Goal: Task Accomplishment & Management: Manage account settings

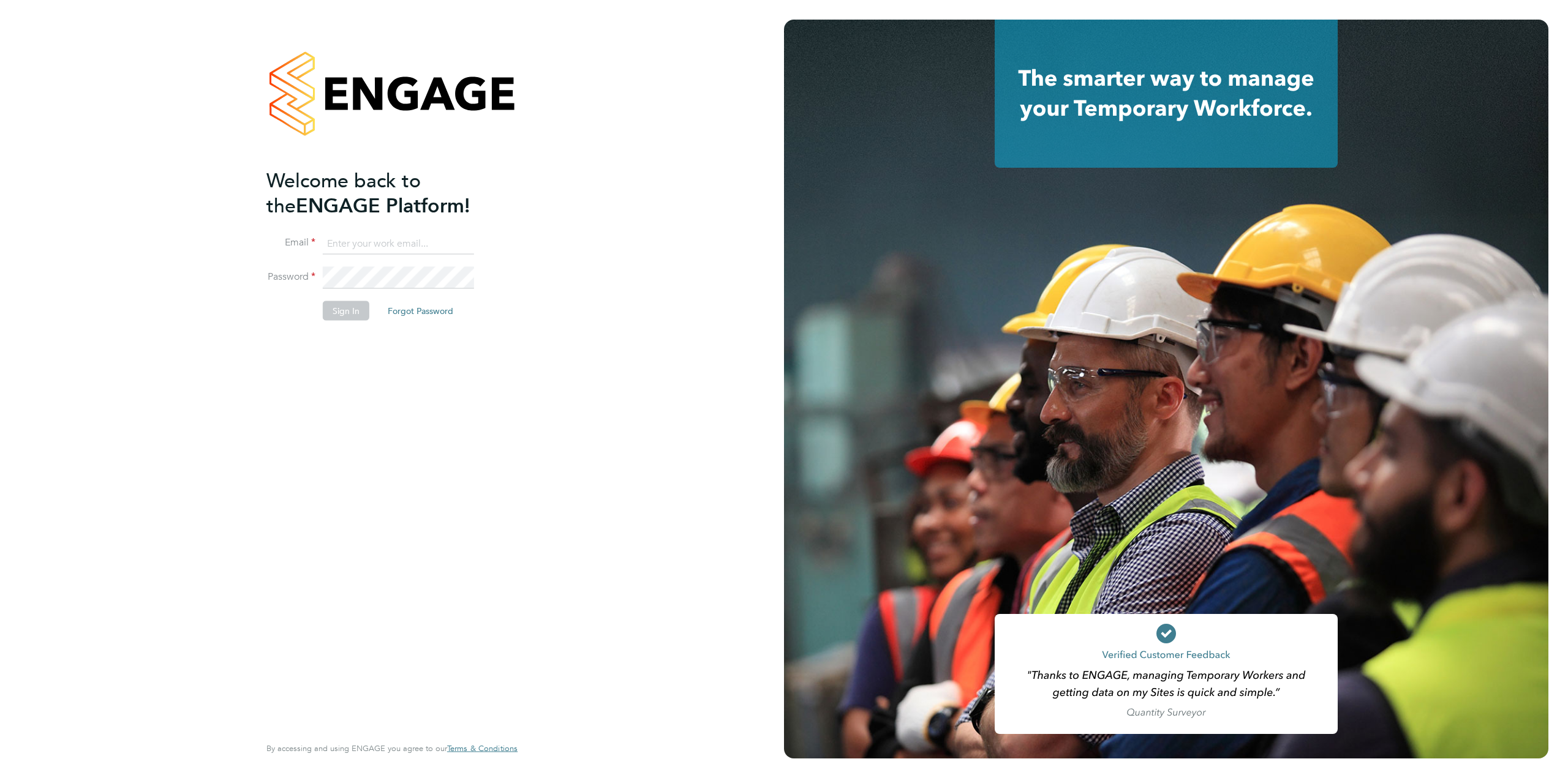
type input "[PERSON_NAME][EMAIL_ADDRESS][PERSON_NAME][DOMAIN_NAME]"
click at [335, 308] on button "Sign In" at bounding box center [346, 310] width 46 height 19
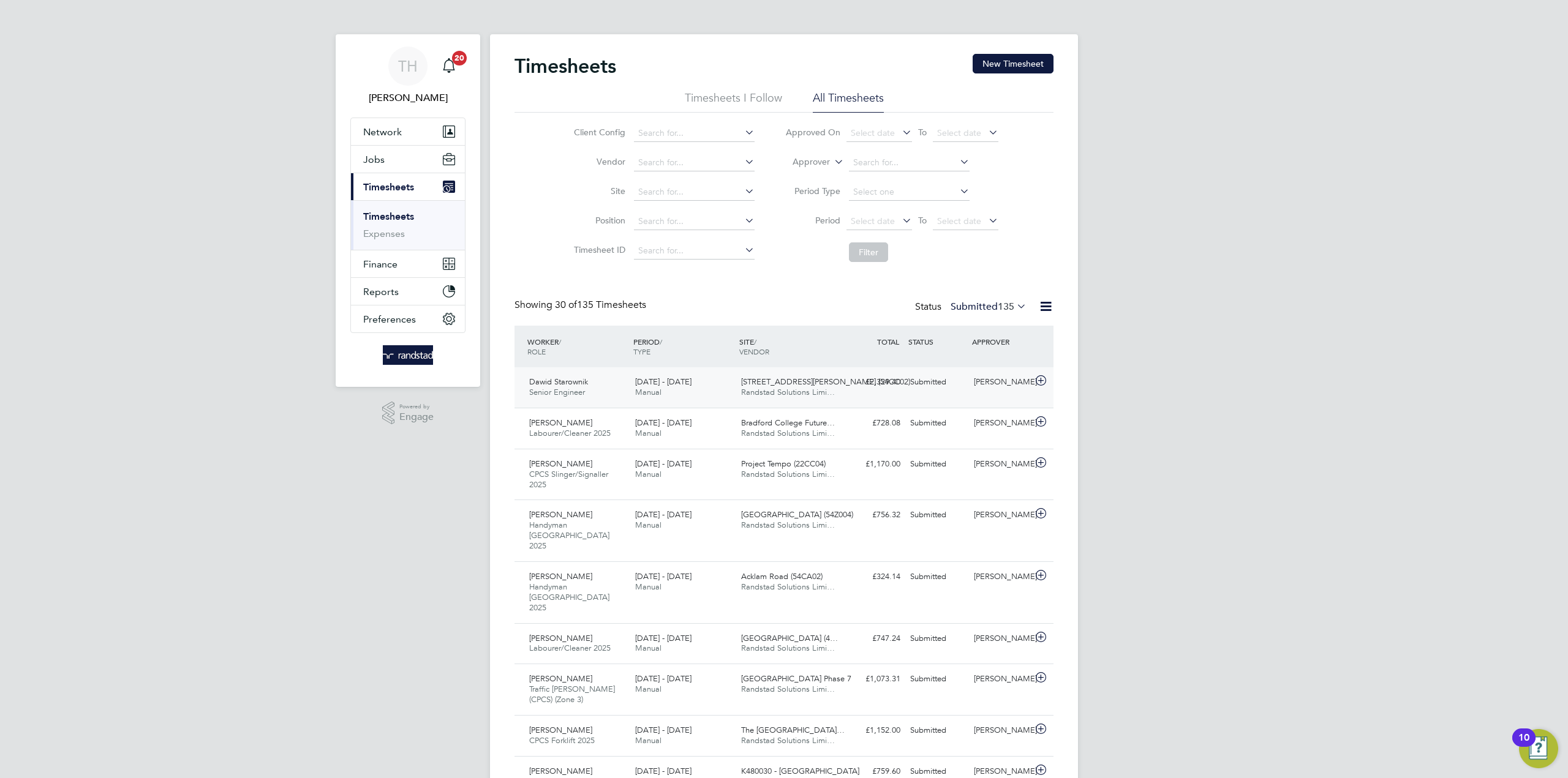
click at [741, 387] on span "Randstad Solutions Limi…" at bounding box center [788, 392] width 94 height 11
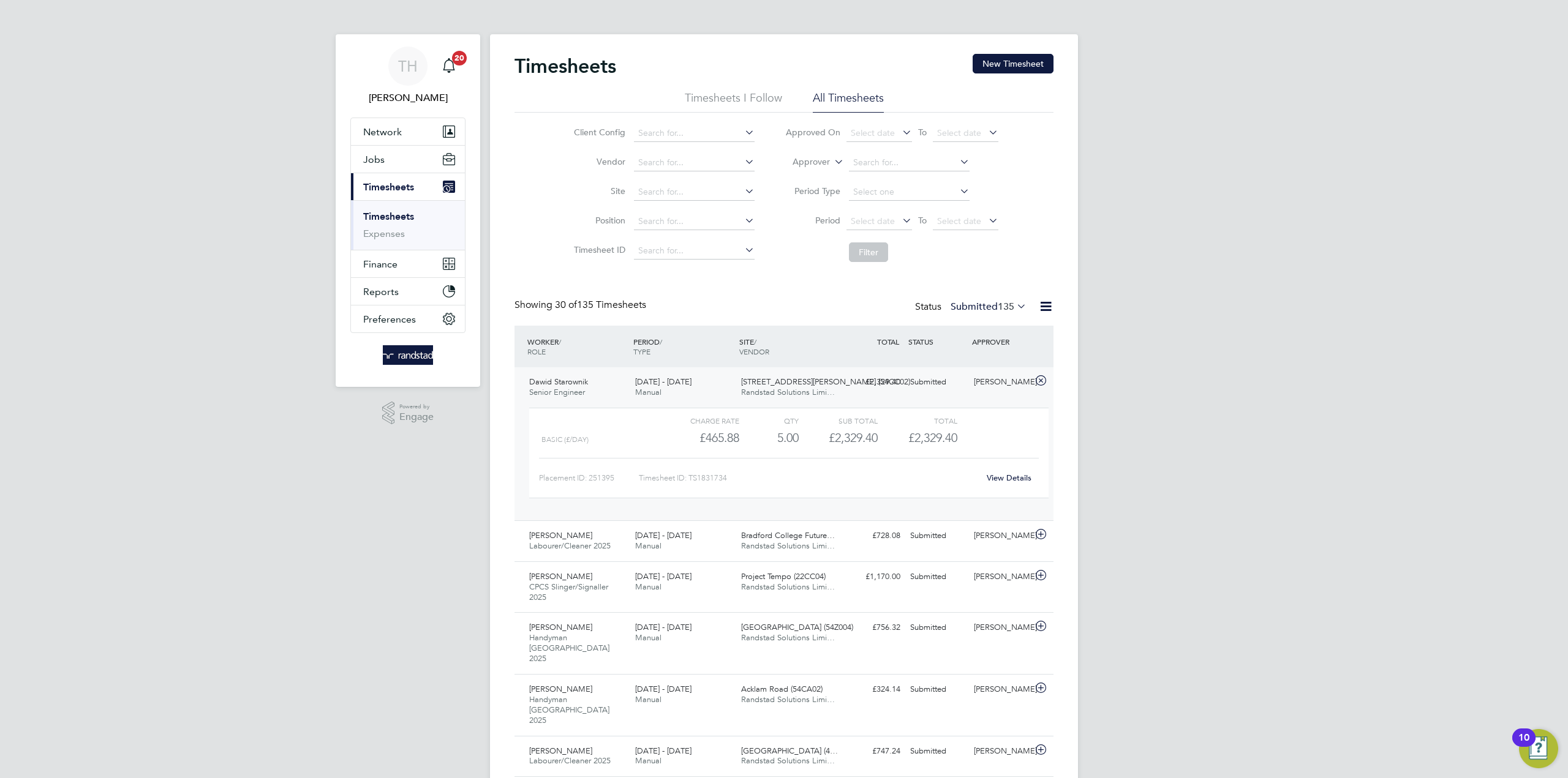
click at [1027, 485] on div "View Details" at bounding box center [1009, 478] width 60 height 19
click at [1025, 482] on link "View Details" at bounding box center [1008, 477] width 44 height 11
click at [745, 385] on span "4 Brandon Road (54CC02)" at bounding box center [825, 381] width 169 height 11
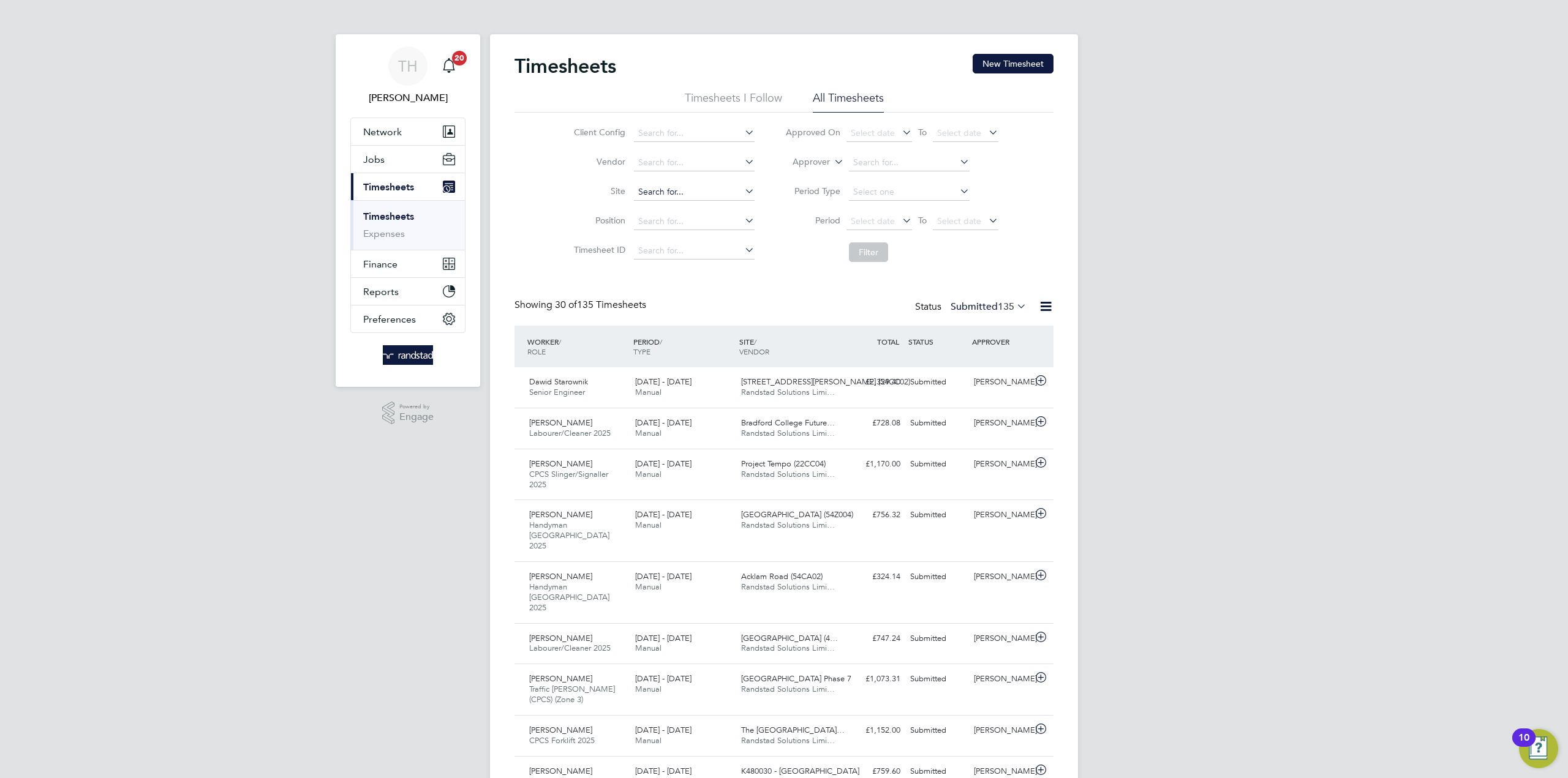
click at [694, 191] on input at bounding box center [694, 192] width 121 height 17
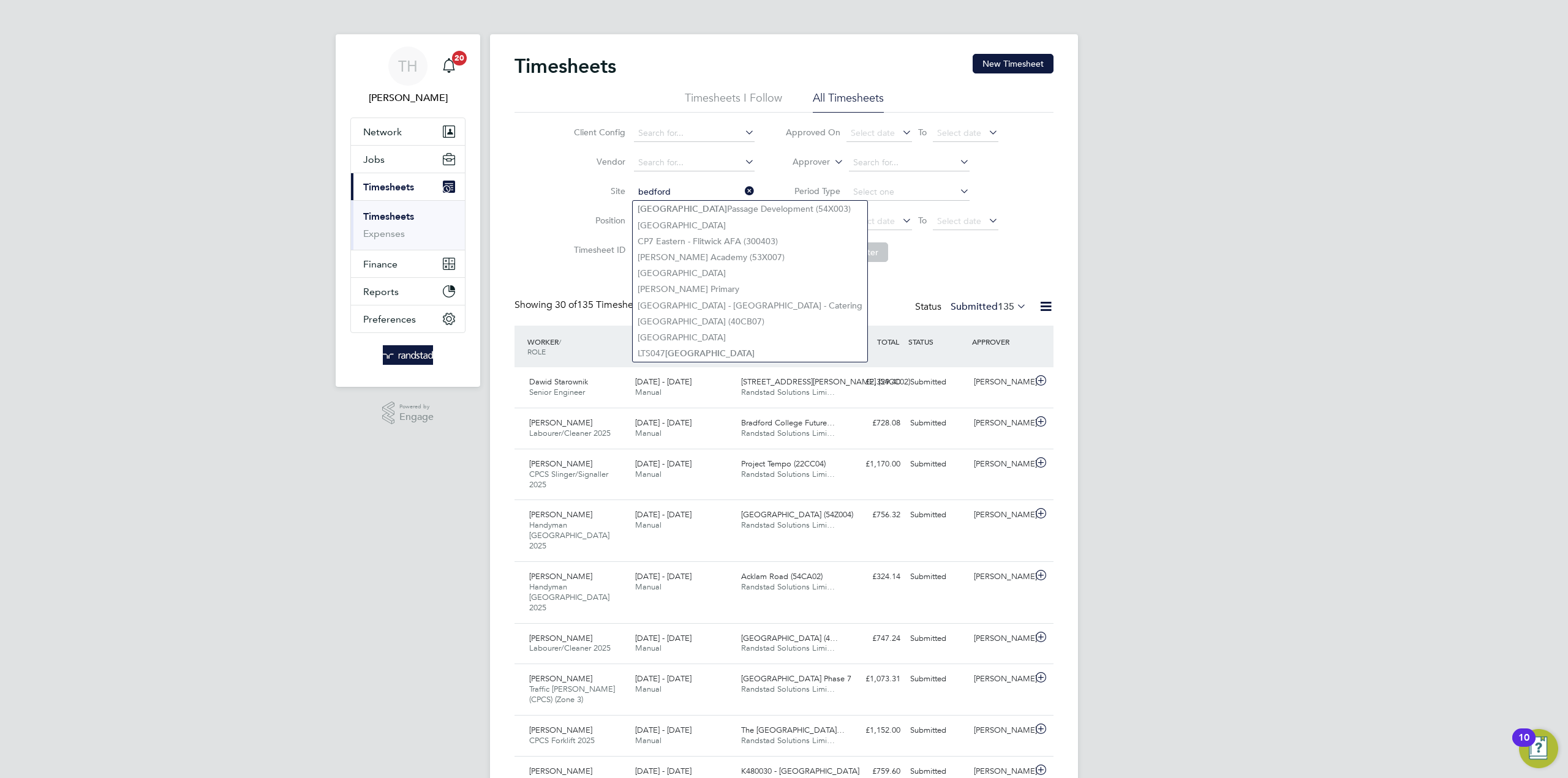
click at [686, 209] on li "Bedford Passage Development (54X003)" at bounding box center [750, 209] width 234 height 16
type input "Bedford Passage Development (54X003)"
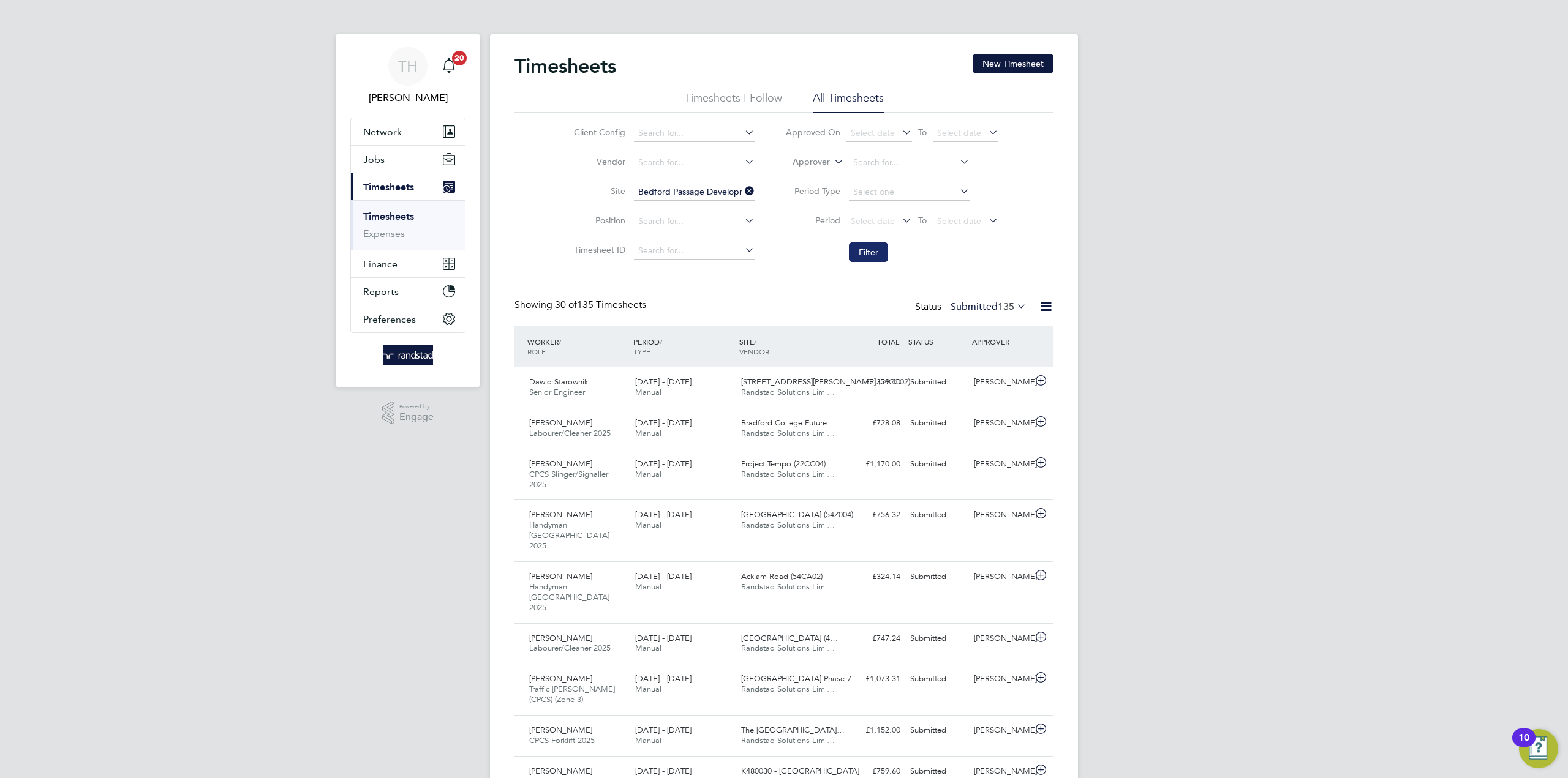
drag, startPoint x: 849, startPoint y: 251, endPoint x: 860, endPoint y: 250, distance: 11.0
click at [851, 251] on button "Filter" at bounding box center [868, 252] width 39 height 19
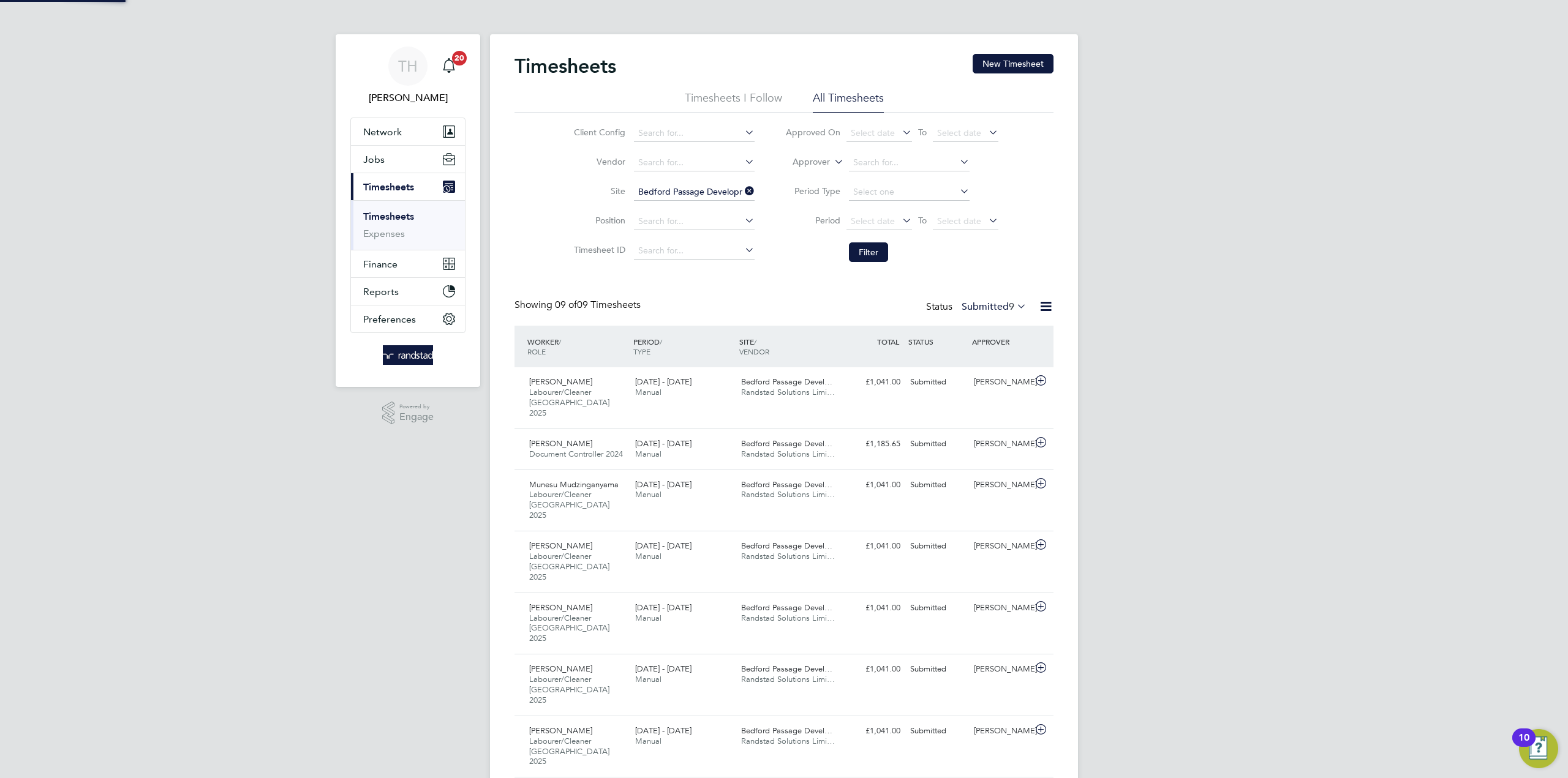
scroll to position [41, 107]
click at [726, 440] on div "20 - 26 Sep 2025 Manual" at bounding box center [683, 449] width 106 height 31
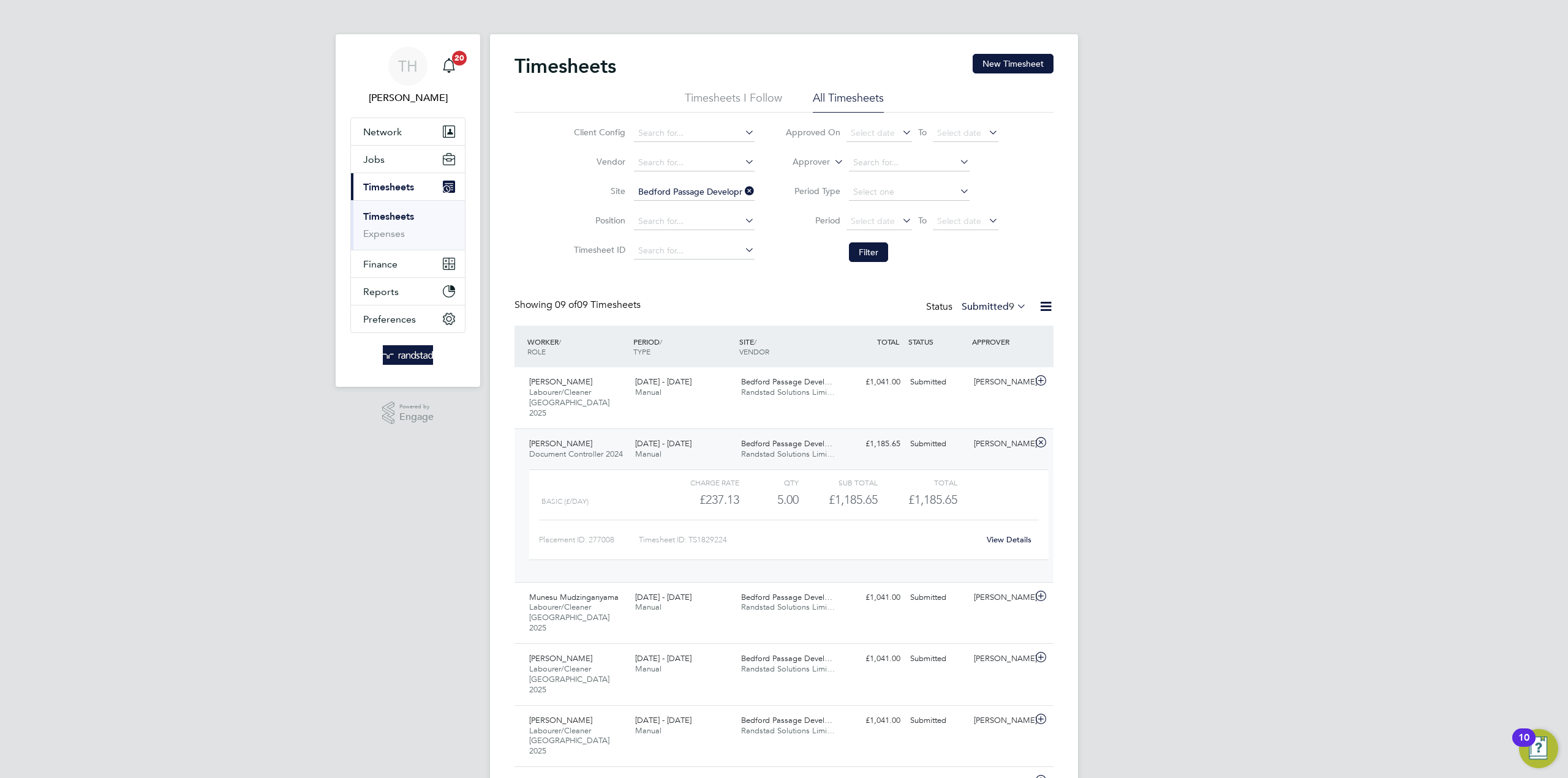
click at [1005, 534] on link "View Details" at bounding box center [1008, 539] width 44 height 11
click at [742, 189] on icon at bounding box center [742, 190] width 0 height 17
click at [714, 197] on input at bounding box center [694, 192] width 121 height 17
click at [689, 244] on li "Devonshire Gardens (50CB03)" at bounding box center [703, 241] width 142 height 16
type input "Devonshire Gardens (50CB03)"
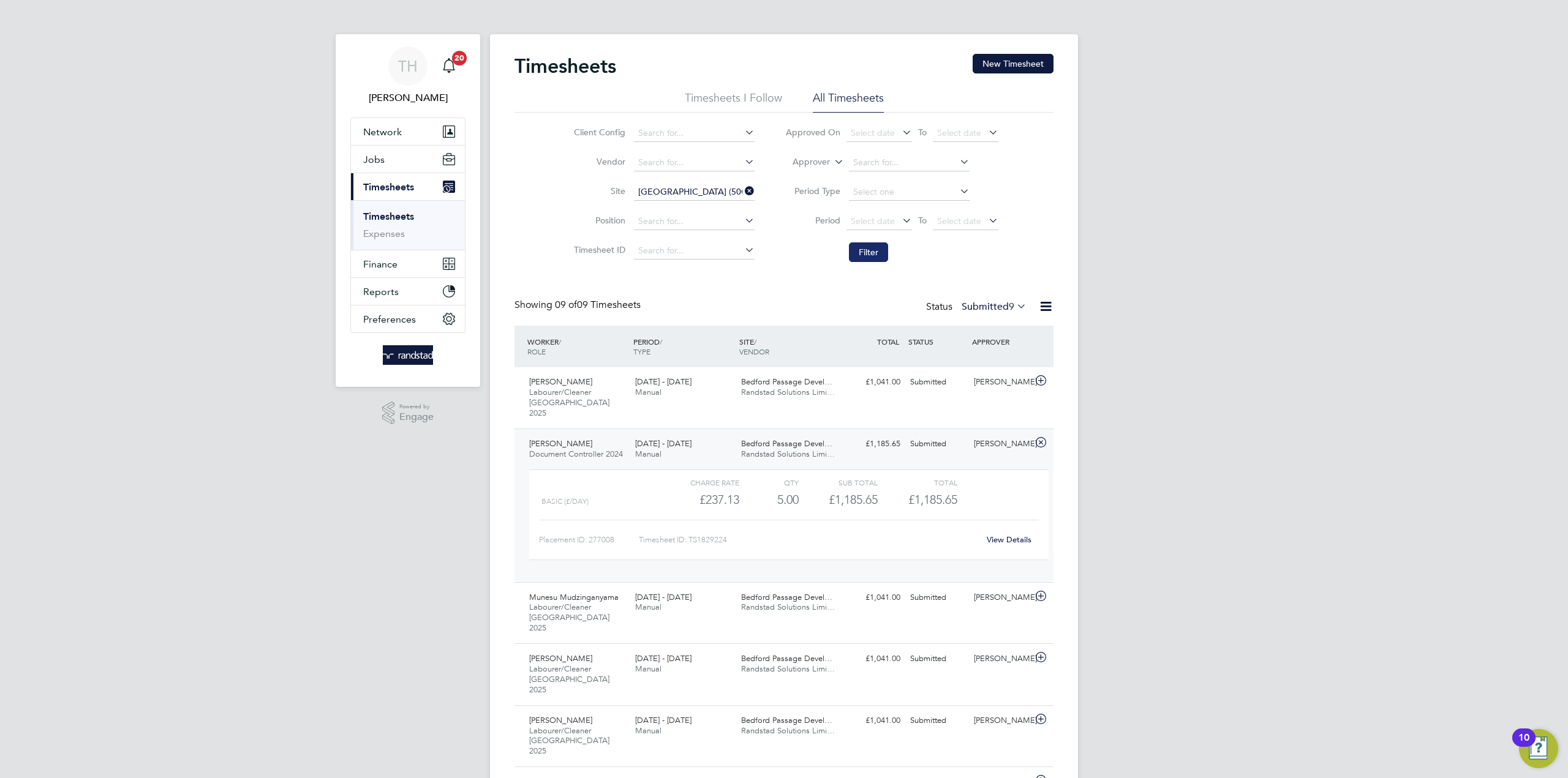
click at [879, 251] on button "Filter" at bounding box center [868, 252] width 39 height 19
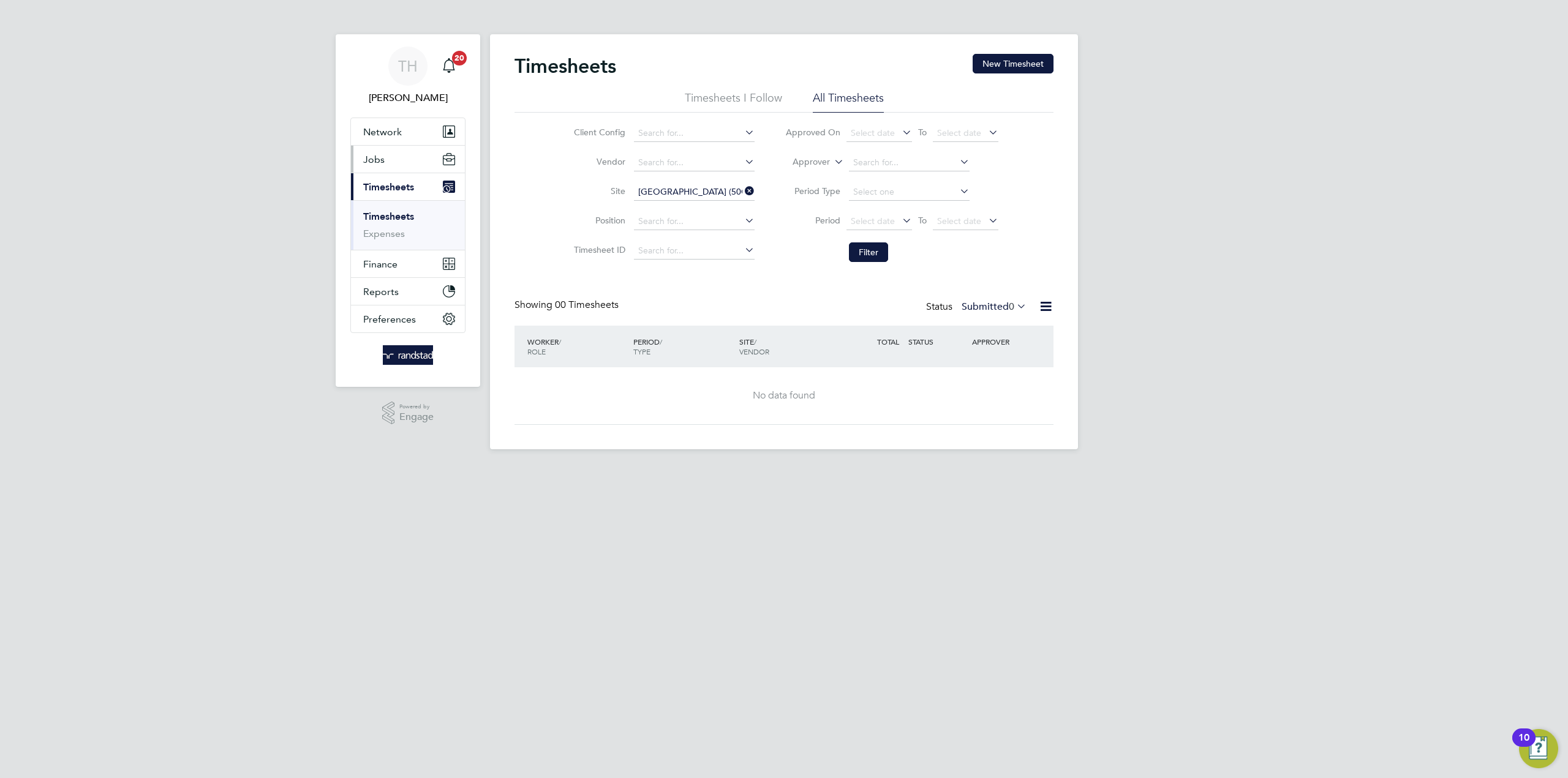
click at [394, 160] on button "Jobs" at bounding box center [408, 159] width 114 height 27
click at [395, 208] on link "Placements" at bounding box center [388, 206] width 51 height 12
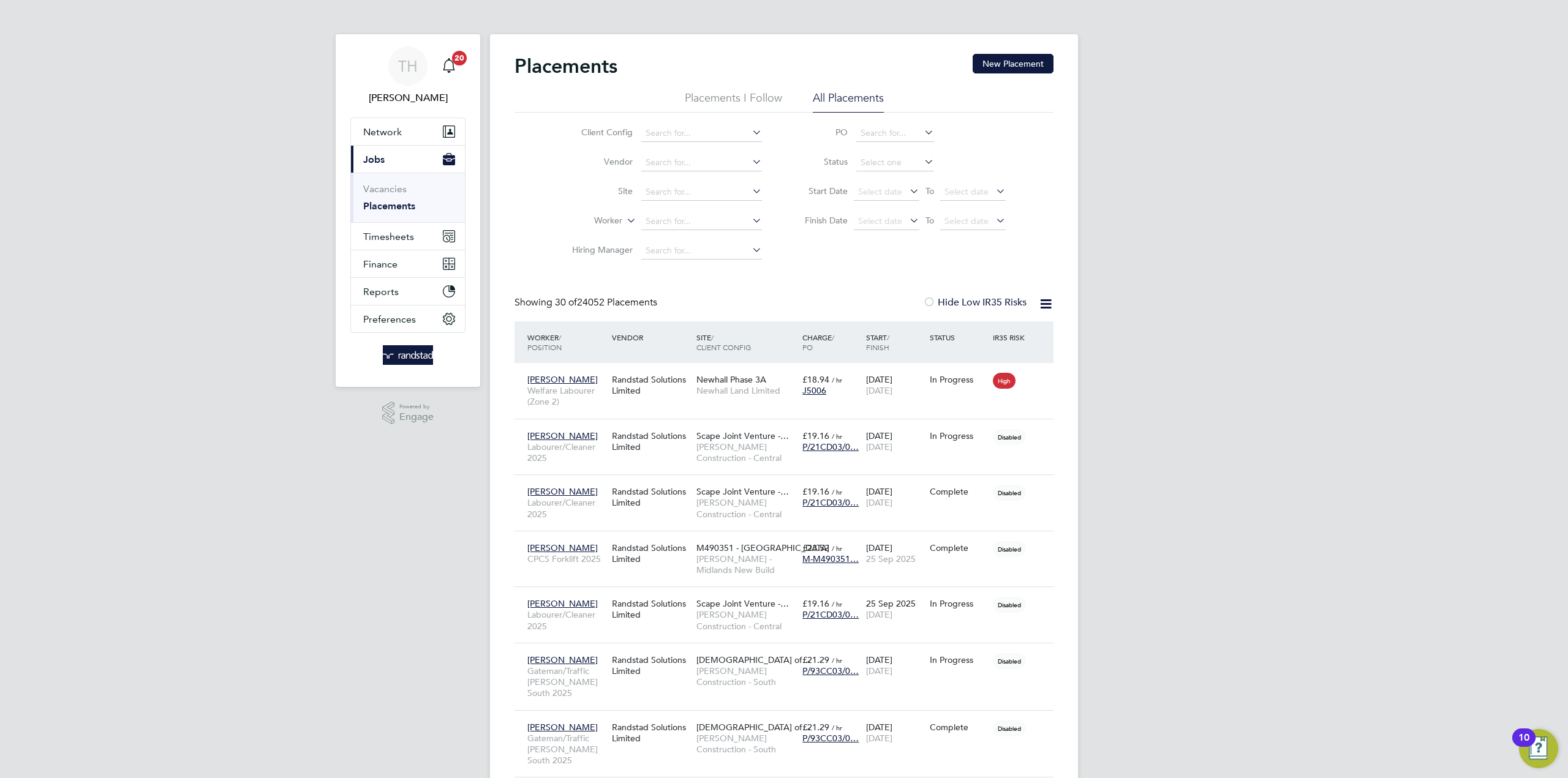
scroll to position [46, 85]
click at [671, 156] on input at bounding box center [701, 162] width 121 height 17
click at [666, 195] on input at bounding box center [701, 192] width 121 height 17
click at [700, 240] on li "Devonshire Gardens (50CB03)" at bounding box center [711, 241] width 142 height 16
type input "[GEOGRAPHIC_DATA] (50CB03)"
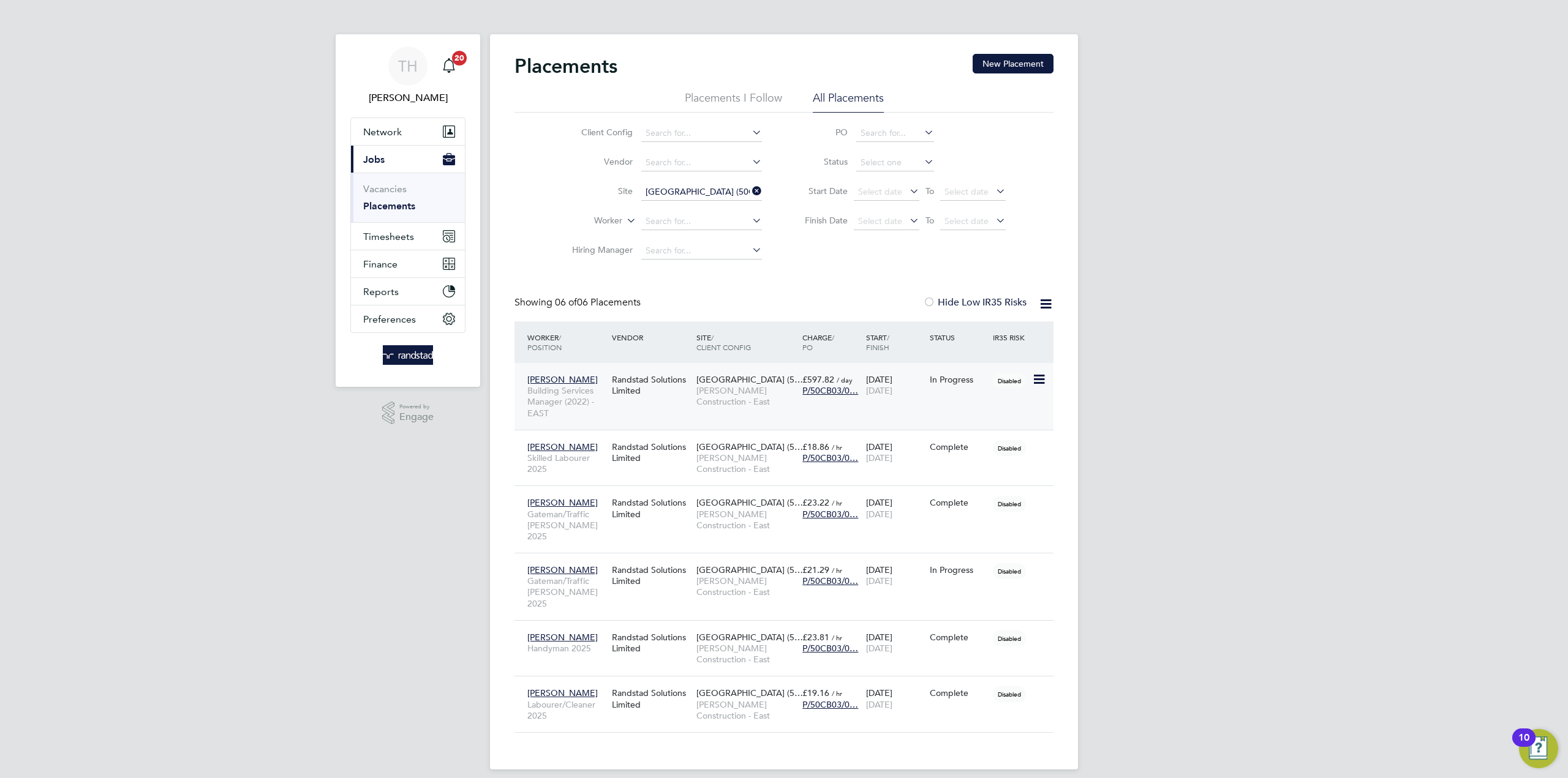
click at [956, 417] on div "John Wardley Building Services Manager (2022) - EAST Randstad Solutions Limited…" at bounding box center [784, 396] width 539 height 67
click at [711, 411] on div "Devonshire Gardens (5… Morgan Sindall Construction - East" at bounding box center [746, 390] width 106 height 46
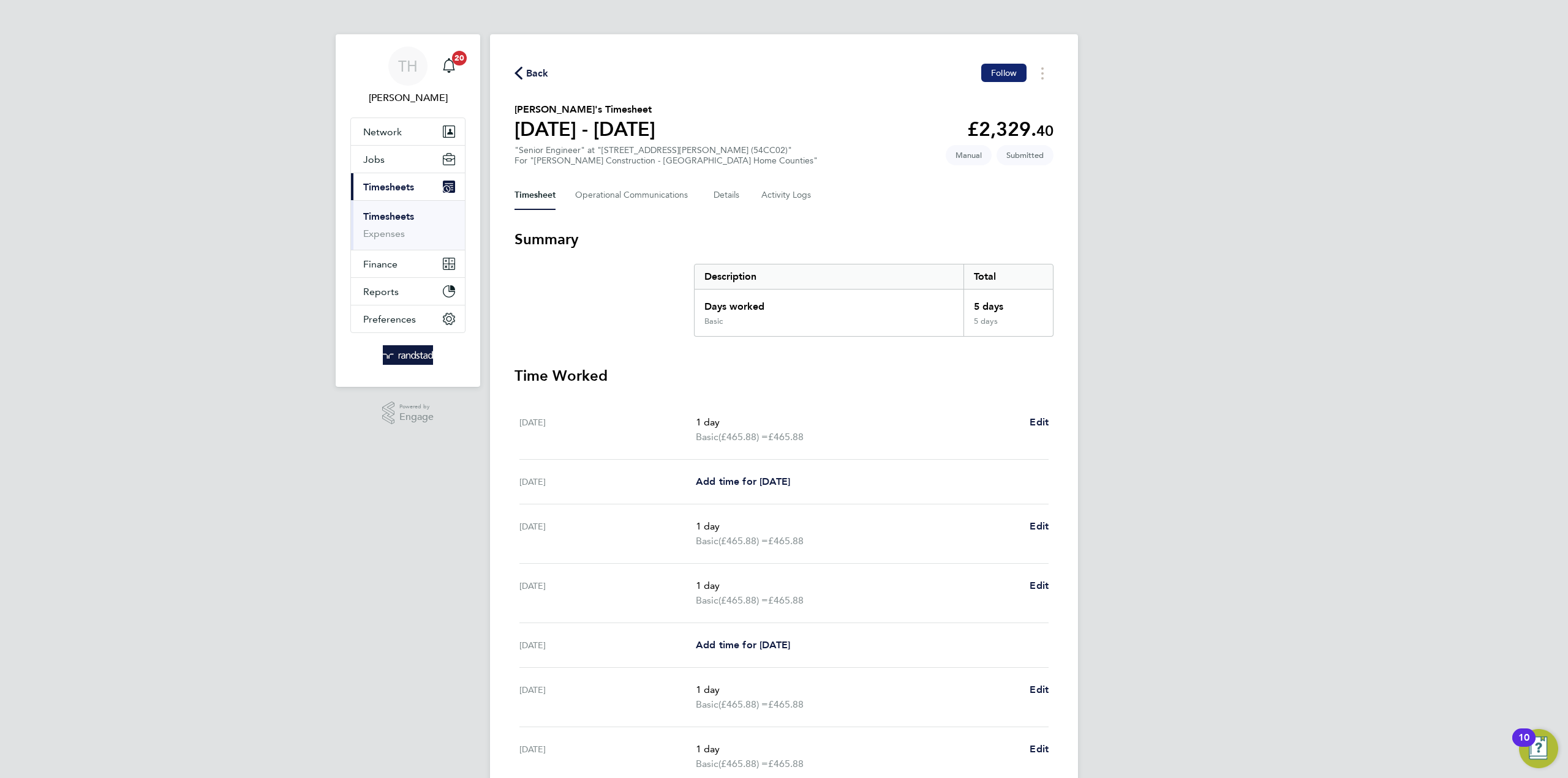
click at [1000, 67] on span "Follow" at bounding box center [1003, 73] width 26 height 11
click at [522, 73] on icon "button" at bounding box center [518, 73] width 8 height 13
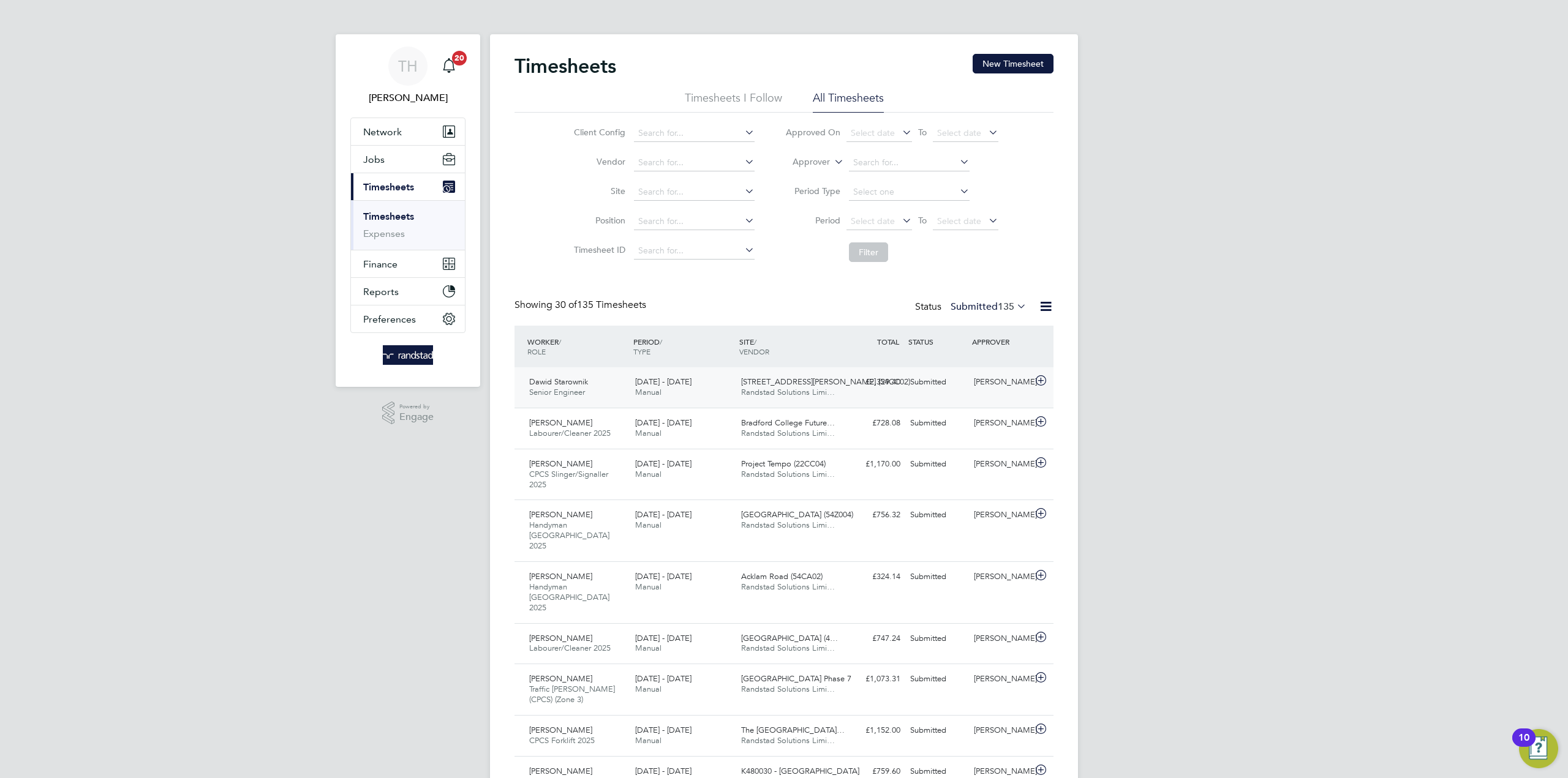
click at [657, 376] on div "15 - 21 Mar 2025 Manual" at bounding box center [683, 387] width 106 height 31
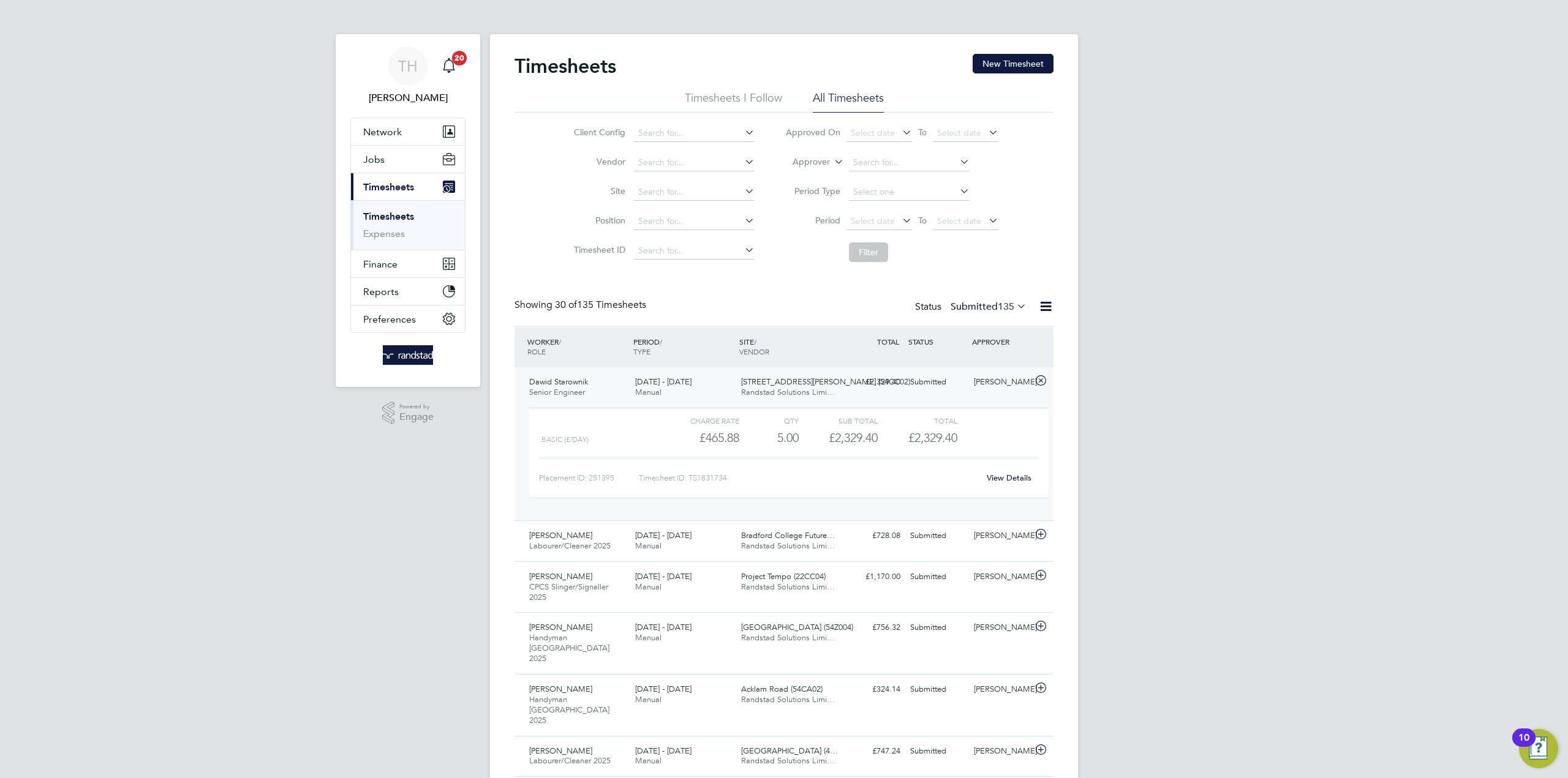
drag, startPoint x: 603, startPoint y: 383, endPoint x: 499, endPoint y: 380, distance: 104.0
click at [674, 195] on input at bounding box center [694, 192] width 121 height 17
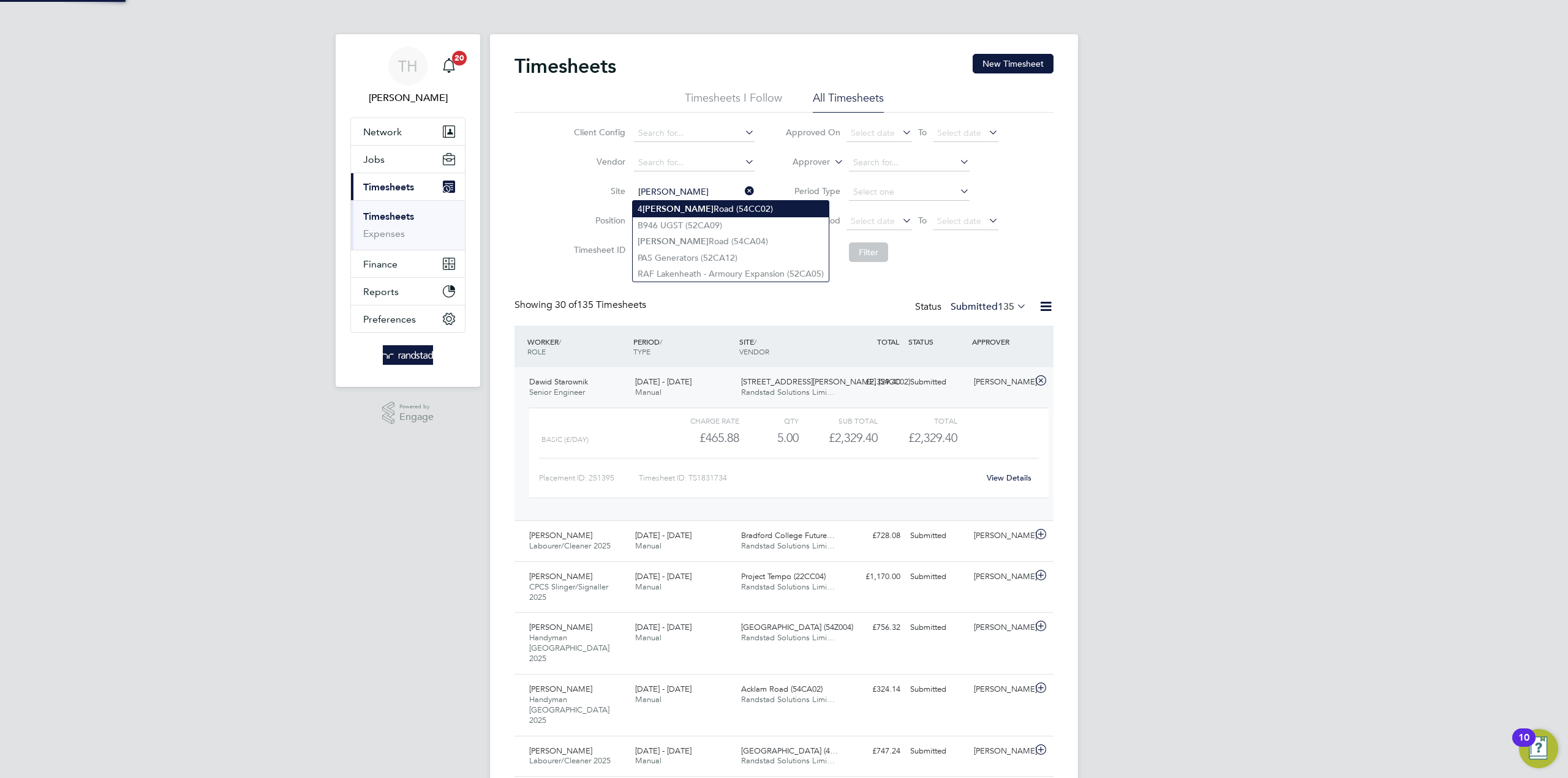
click at [694, 215] on li "4 Brandon Road (54CC02)" at bounding box center [730, 209] width 196 height 16
type input "4 Brandon Road (54CC02)"
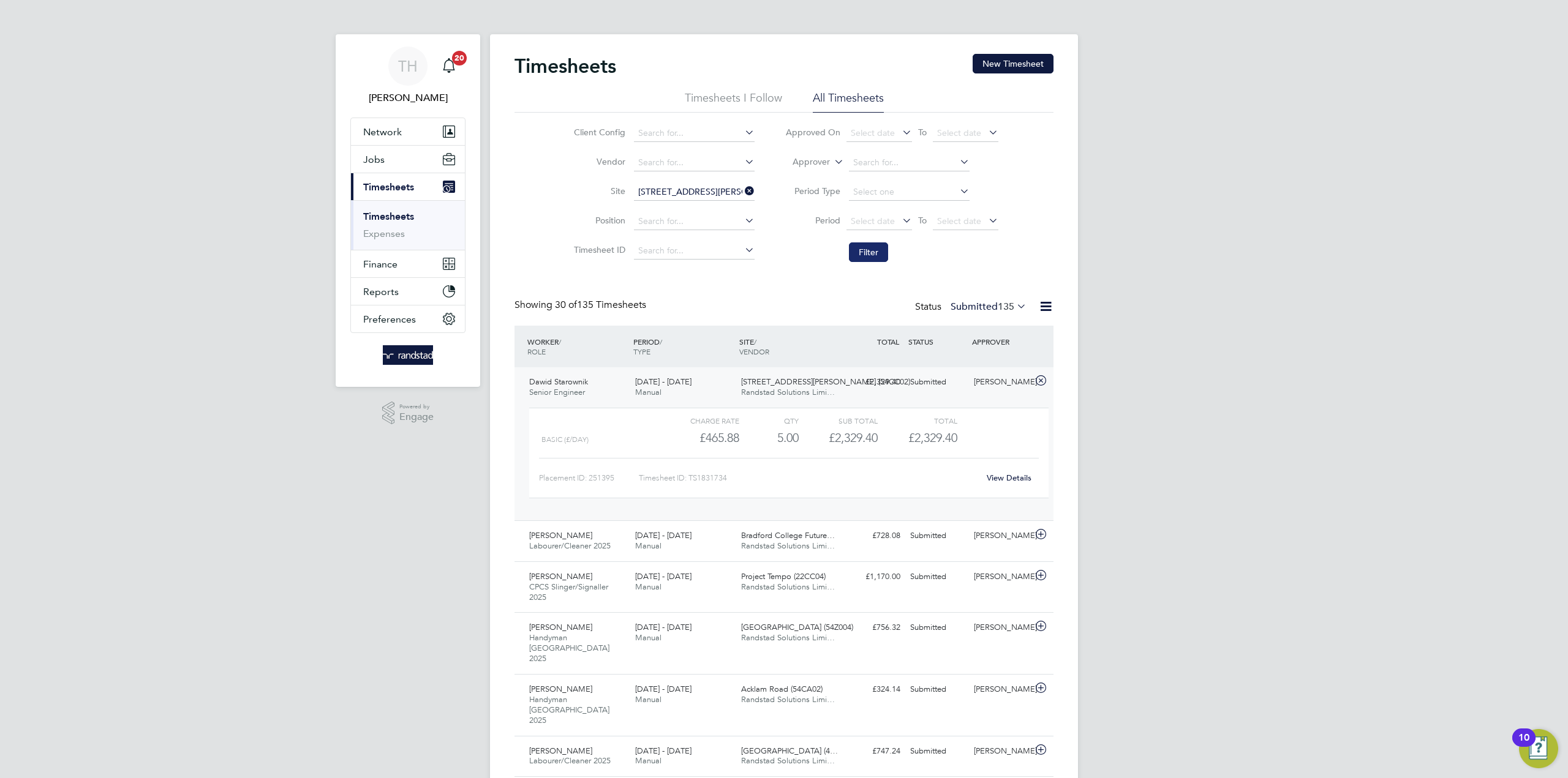
click at [881, 256] on button "Filter" at bounding box center [868, 252] width 39 height 19
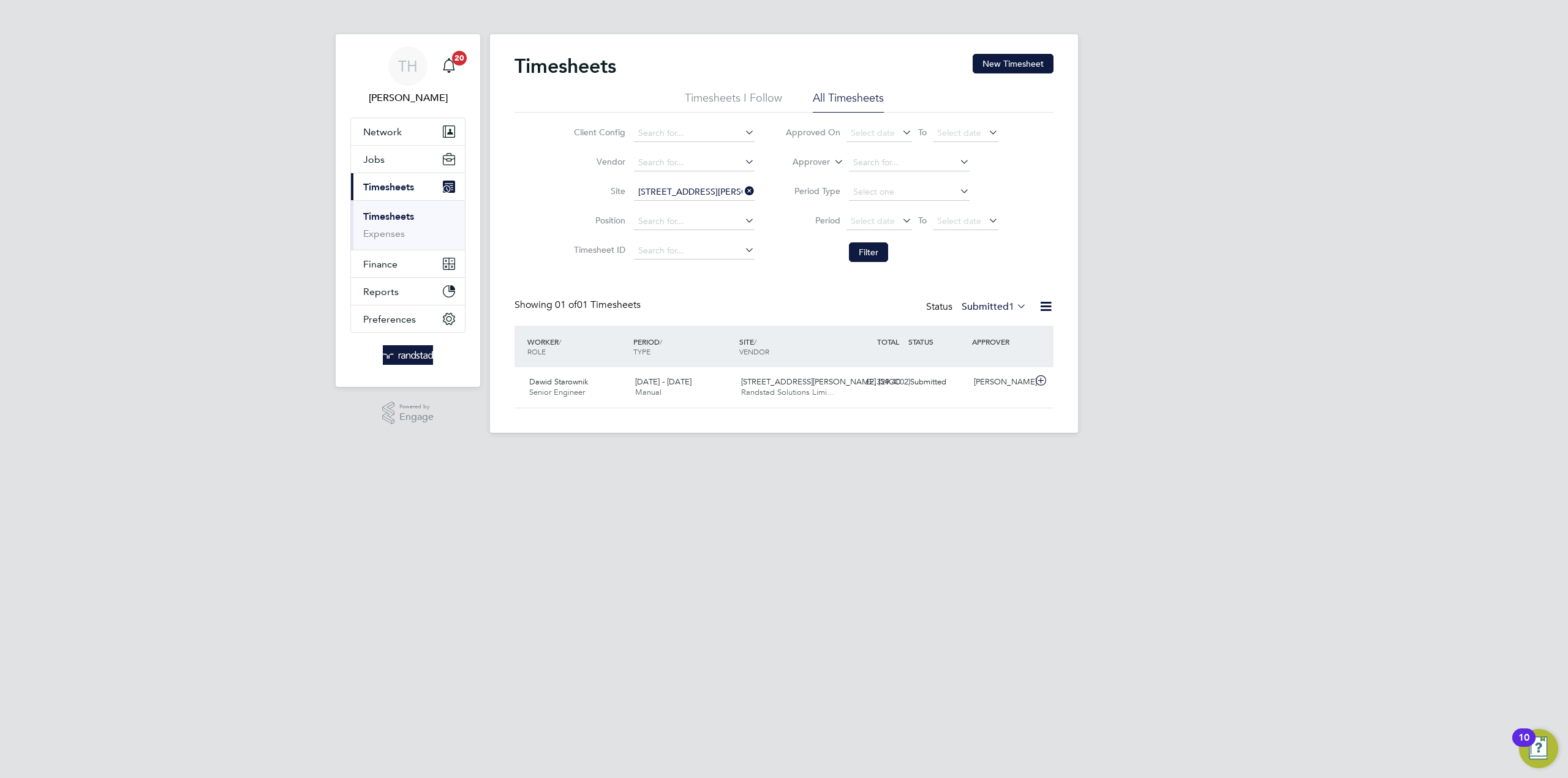
click at [742, 189] on icon at bounding box center [742, 190] width 0 height 17
drag, startPoint x: 648, startPoint y: 195, endPoint x: 642, endPoint y: 184, distance: 12.5
click at [649, 195] on input at bounding box center [694, 192] width 121 height 17
click at [731, 210] on li "17 Columbus Courtyard (54CC04)" at bounding box center [701, 209] width 139 height 16
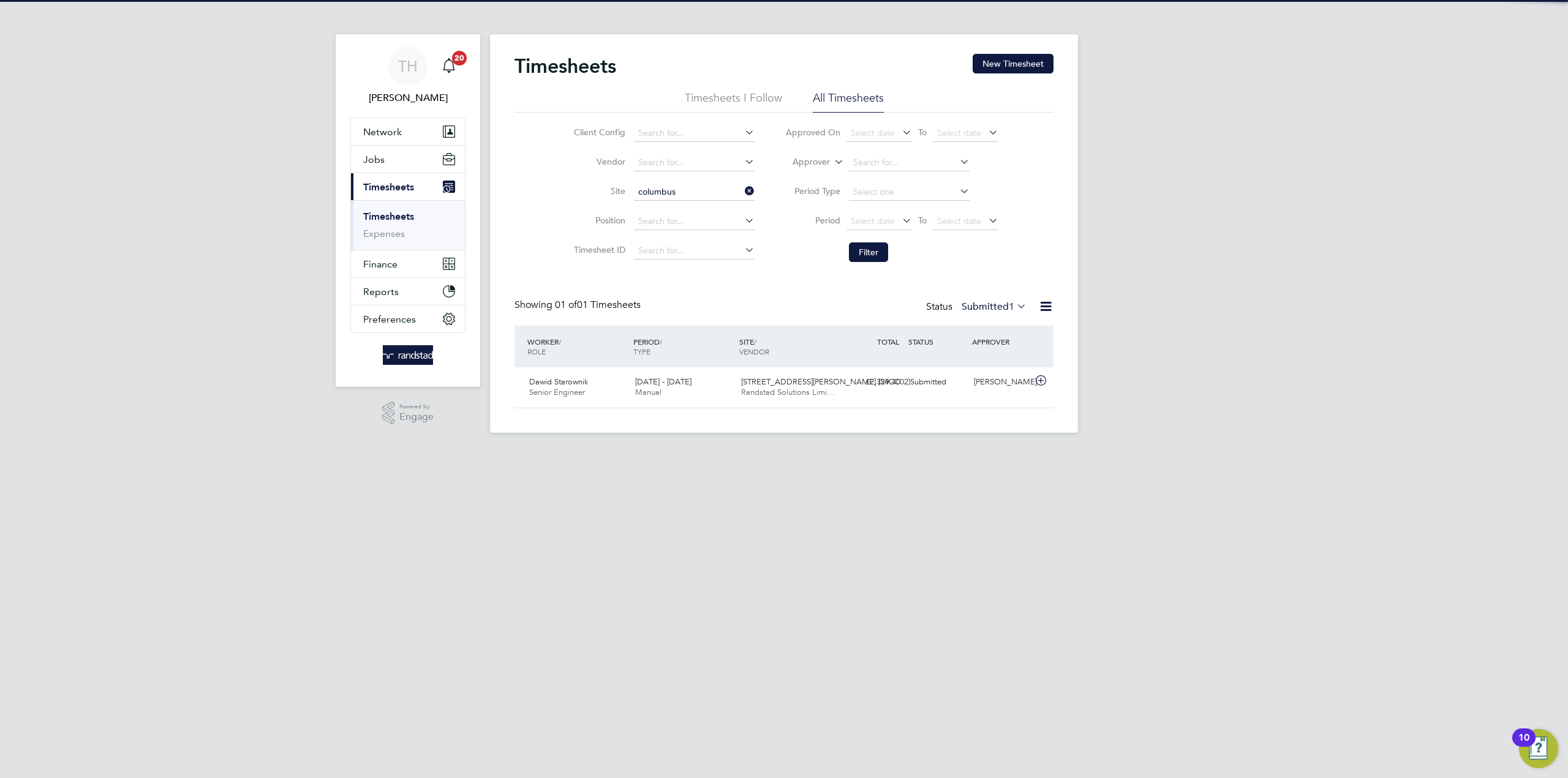
type input "17 Columbus Courtyard (54CC04)"
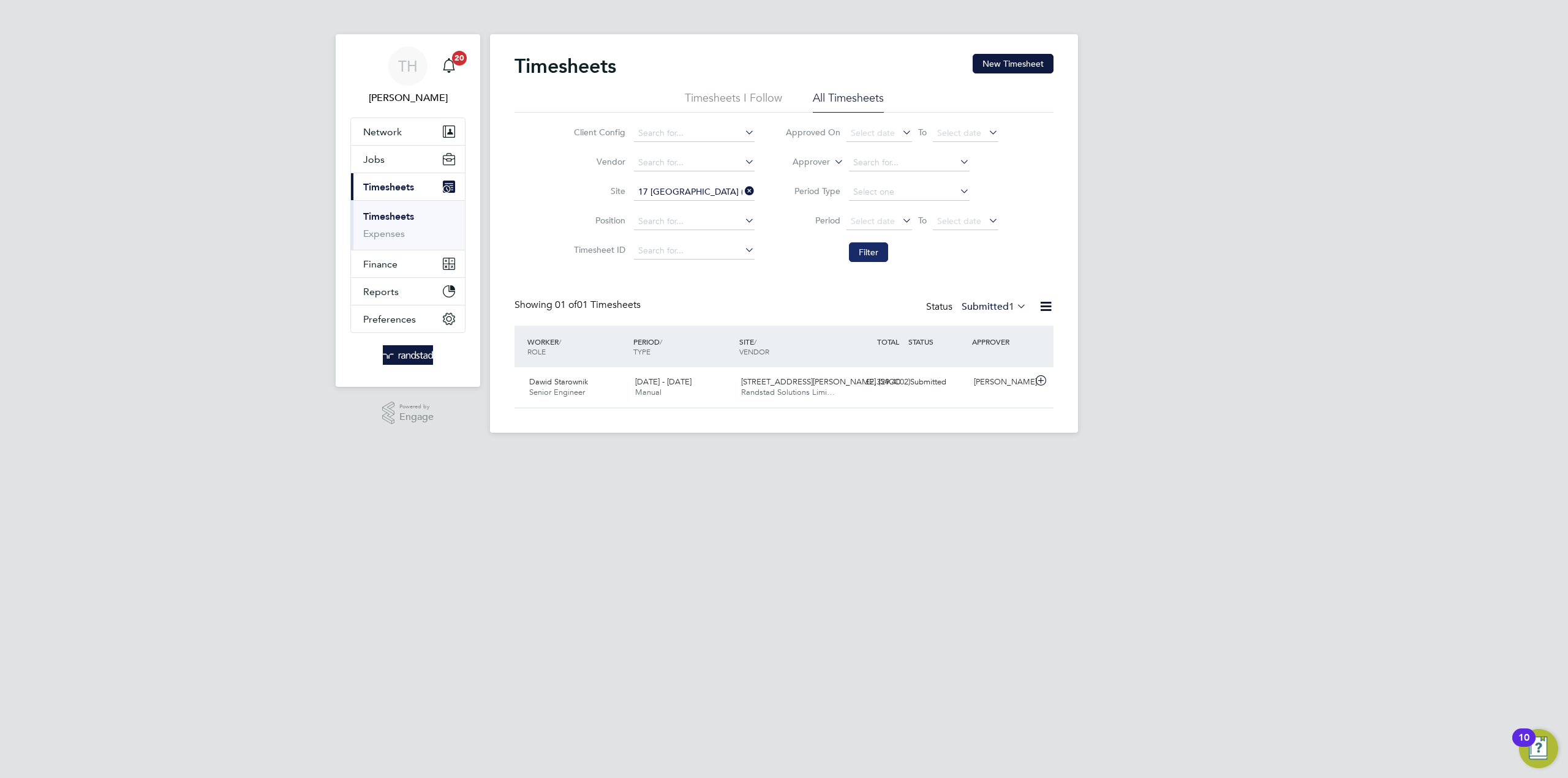
click at [847, 232] on li "Period Select date To Select date" at bounding box center [891, 221] width 244 height 29
click at [859, 251] on button "Filter" at bounding box center [868, 252] width 39 height 19
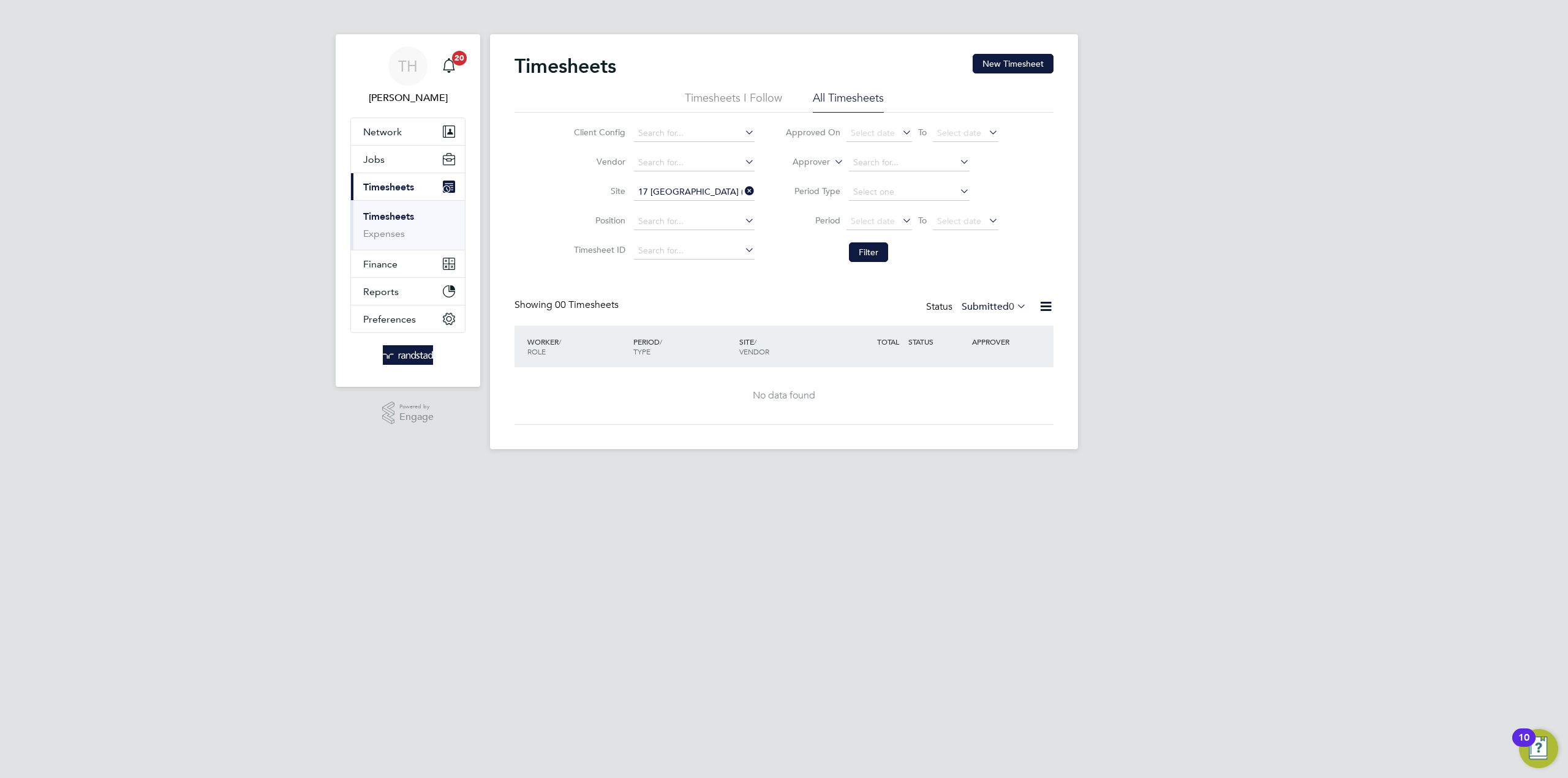
click at [756, 278] on div "Timesheets New Timesheet Timesheets I Follow All Timesheets Client Config Vendo…" at bounding box center [784, 239] width 539 height 371
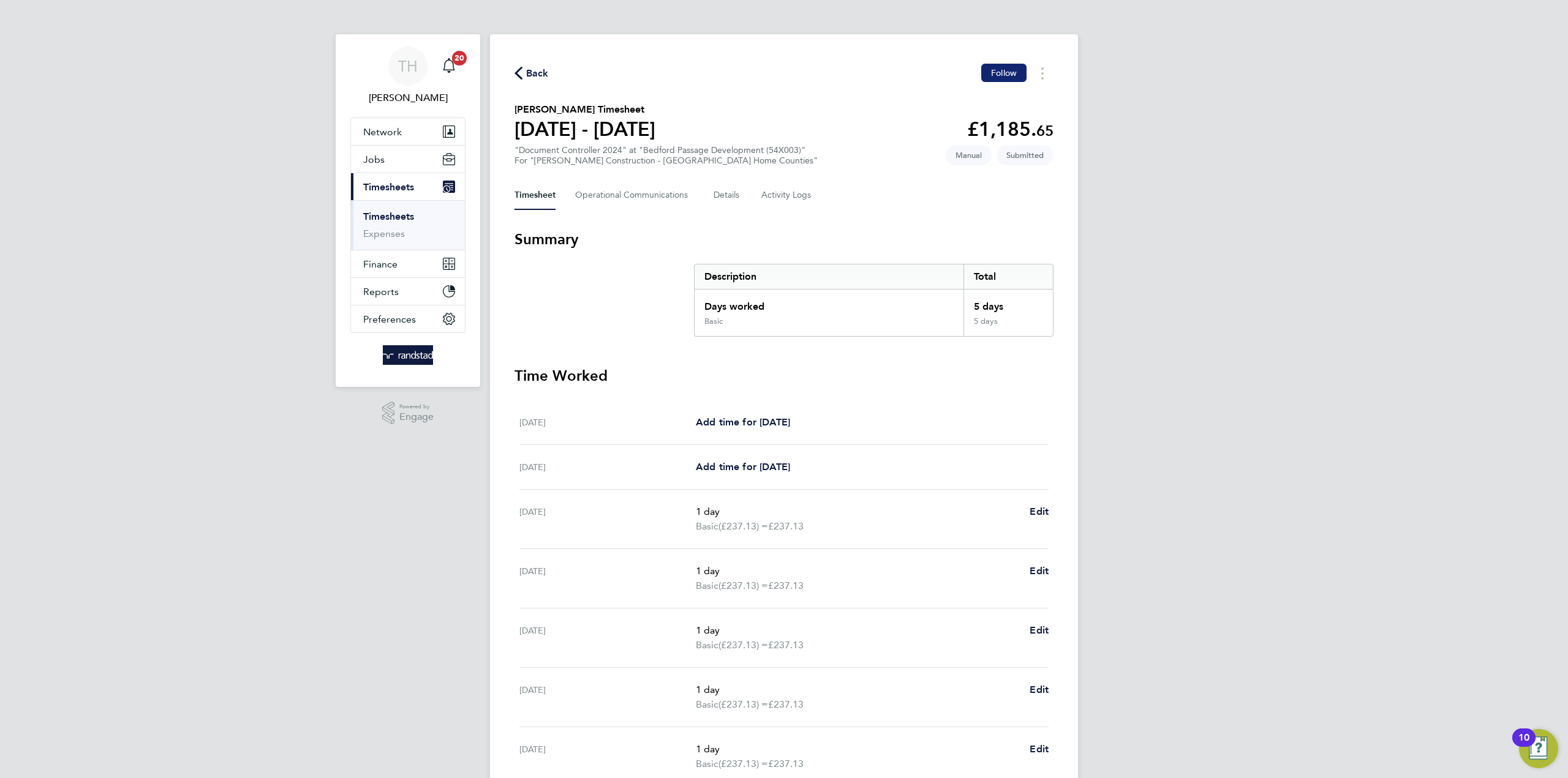
click at [993, 73] on span "Follow" at bounding box center [1003, 73] width 26 height 11
click at [518, 70] on icon "button" at bounding box center [518, 73] width 8 height 13
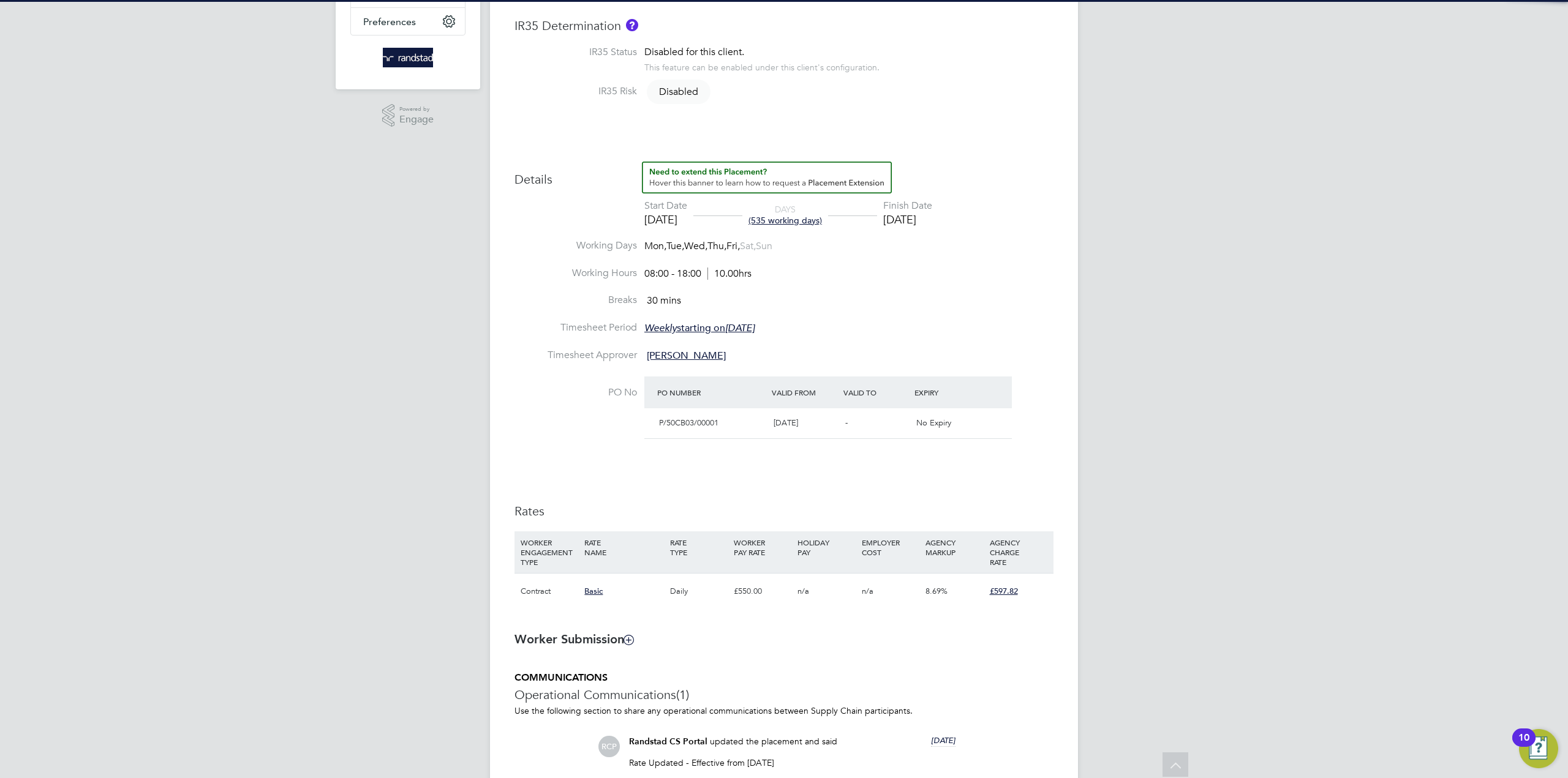
click at [932, 224] on div "[DATE]" at bounding box center [907, 219] width 49 height 14
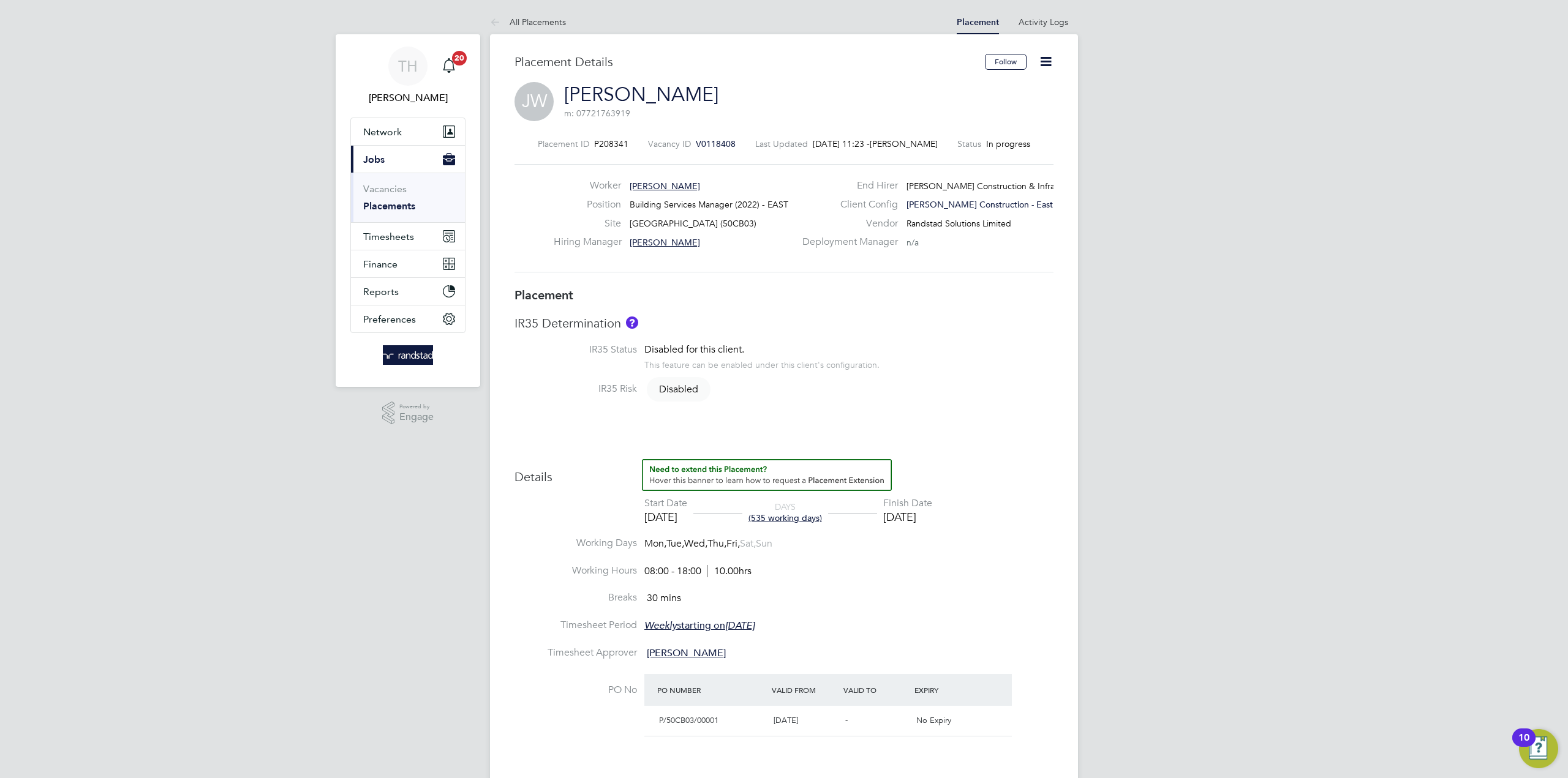
click at [1052, 68] on icon at bounding box center [1045, 61] width 15 height 15
click at [979, 90] on li "Edit Placement e" at bounding box center [988, 90] width 126 height 17
type input "[PERSON_NAME]"
type input "[DATE]"
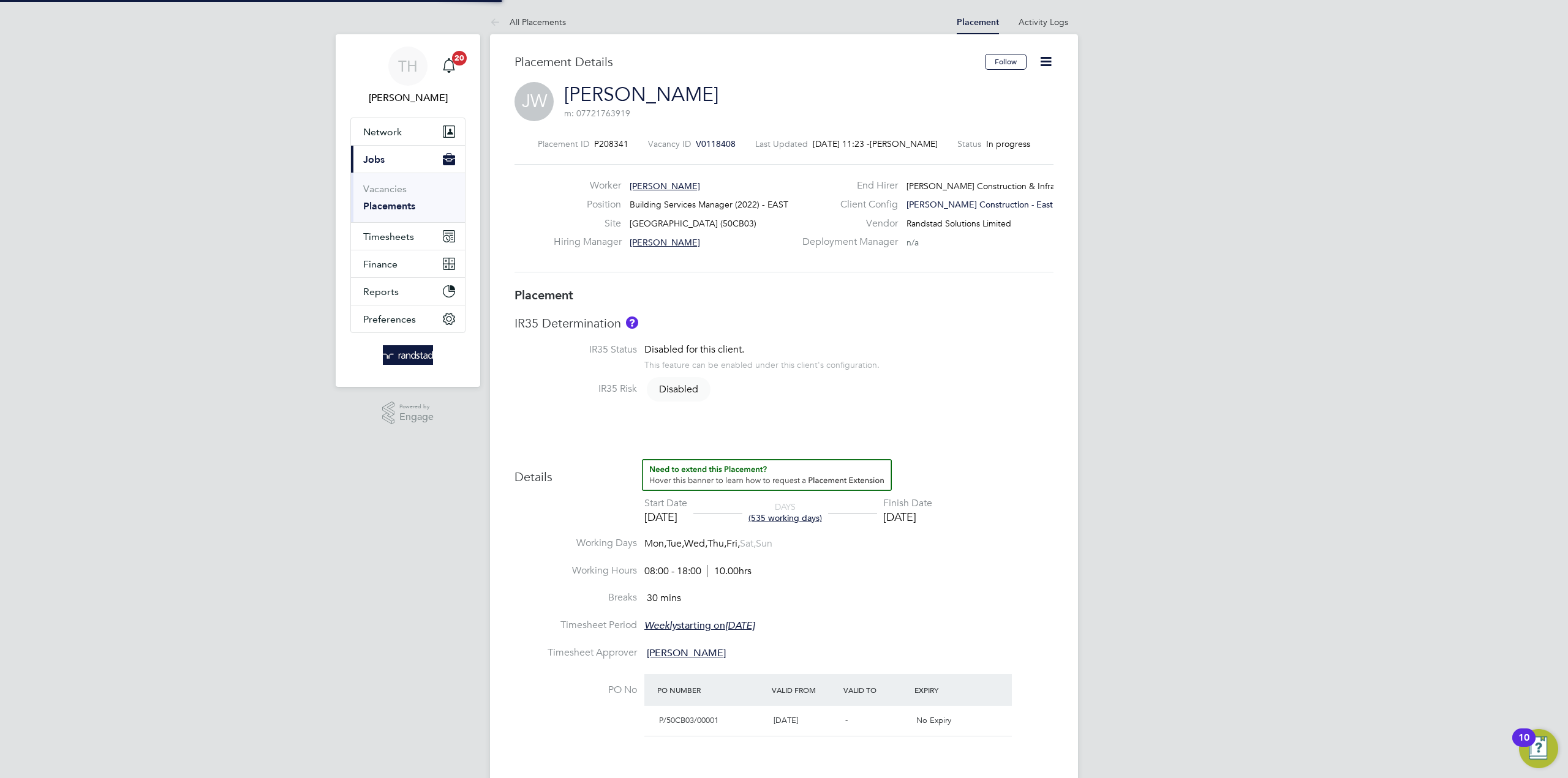
type input "[DATE]"
type input "08:00"
type input "18:00"
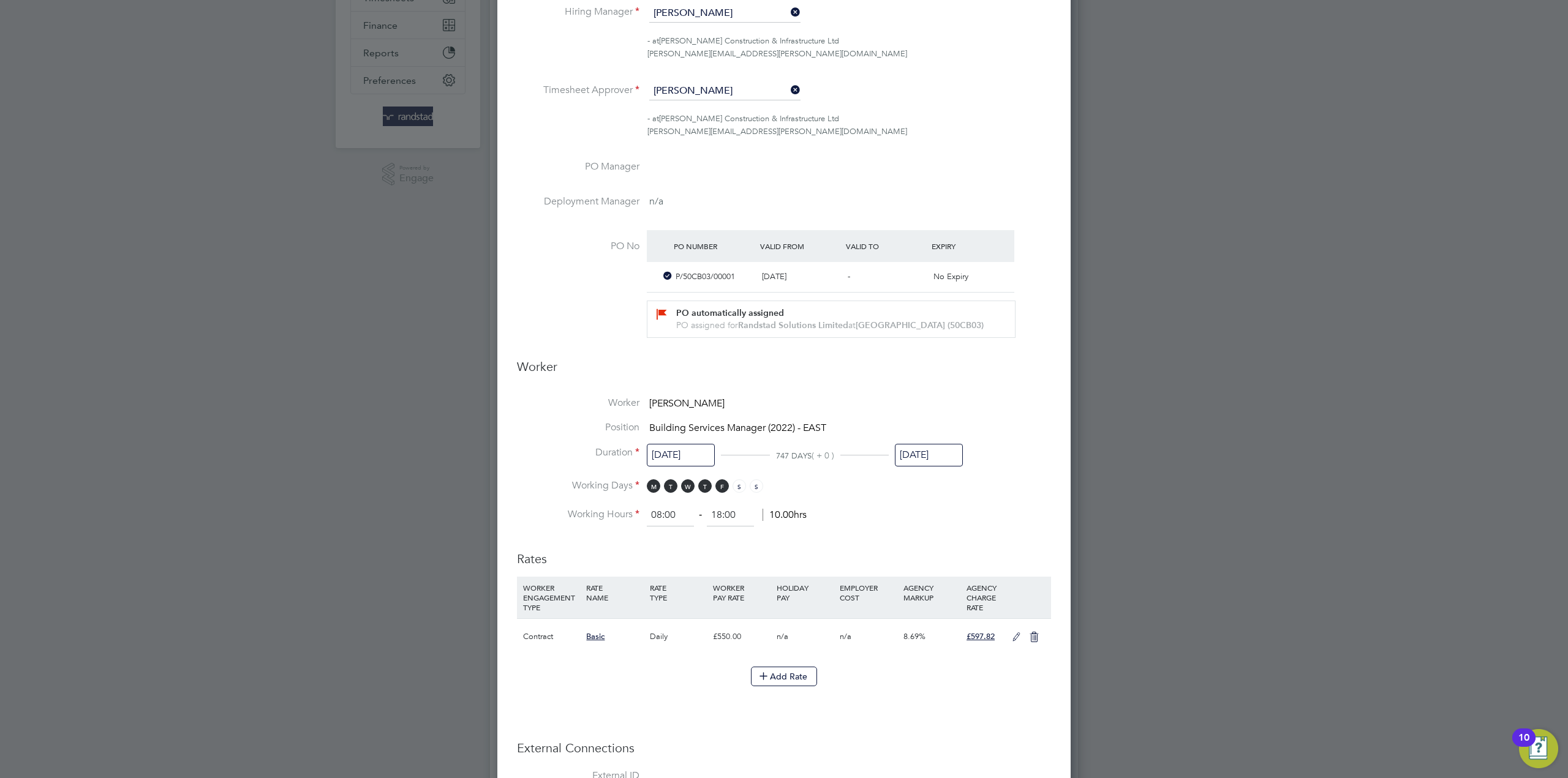
click at [954, 459] on input "[DATE]" at bounding box center [929, 455] width 68 height 23
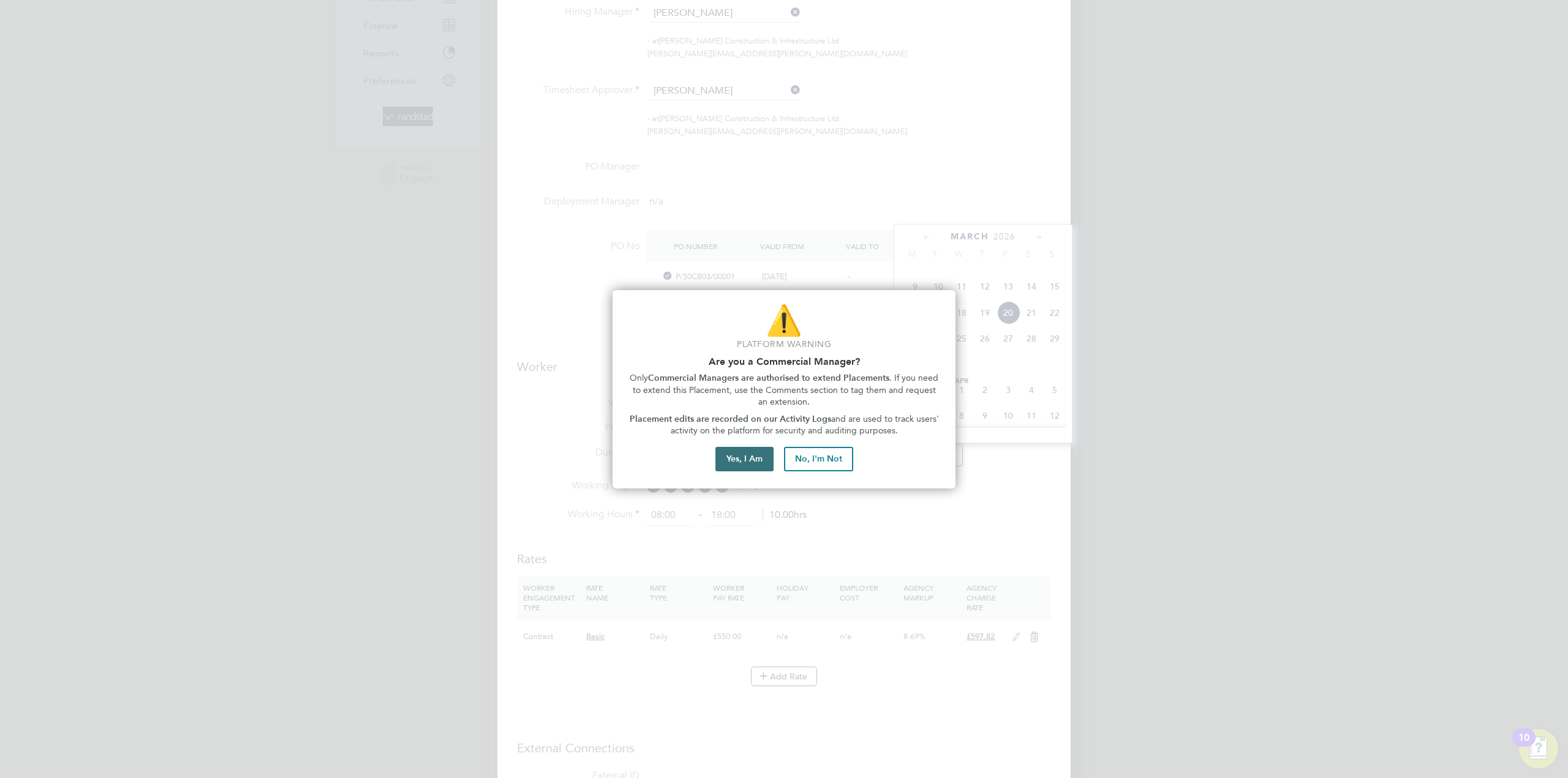
click at [750, 460] on button "Yes, I Am" at bounding box center [744, 459] width 58 height 24
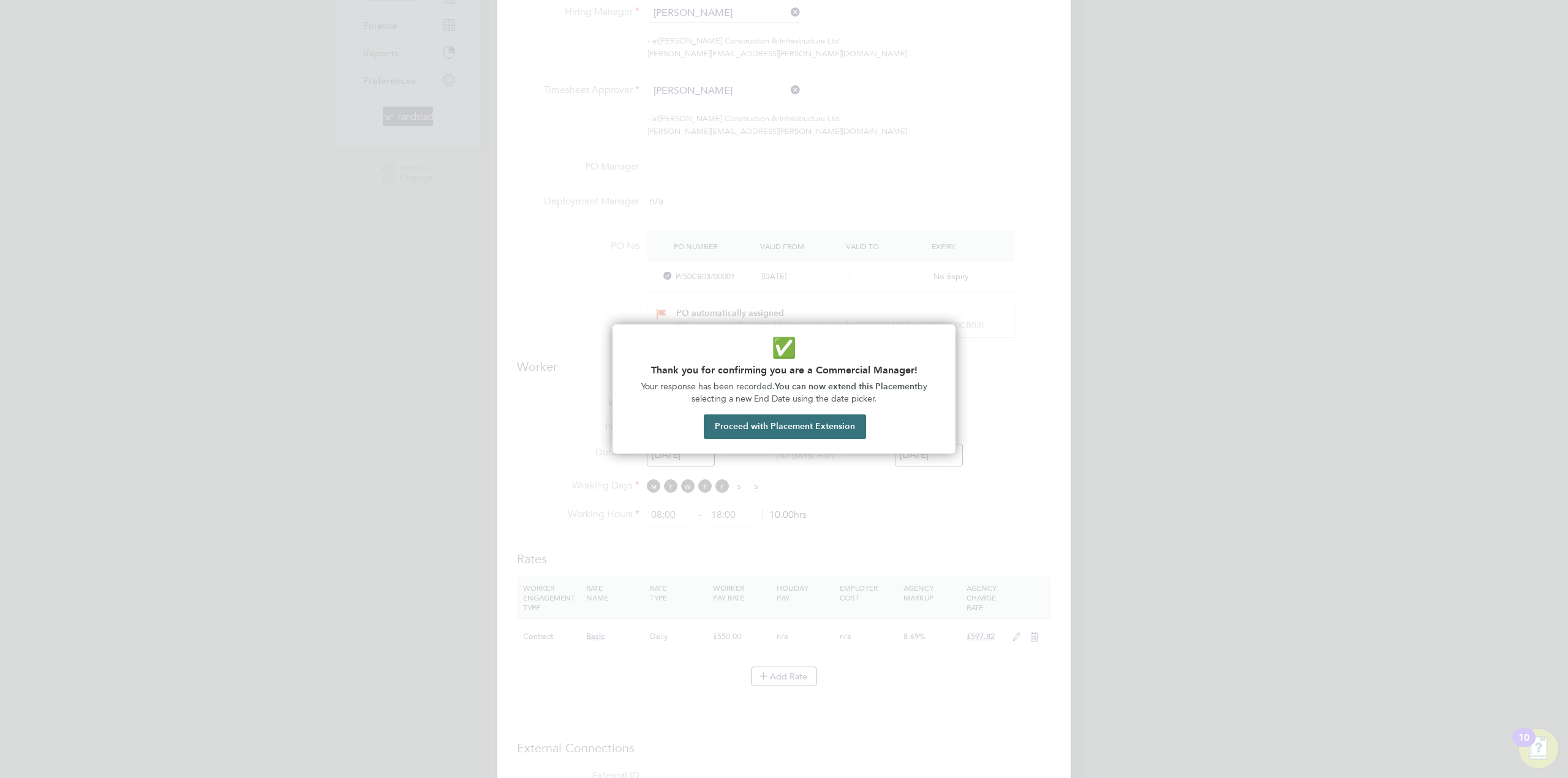
click at [827, 417] on button "Proceed with Placement Extension" at bounding box center [785, 427] width 162 height 24
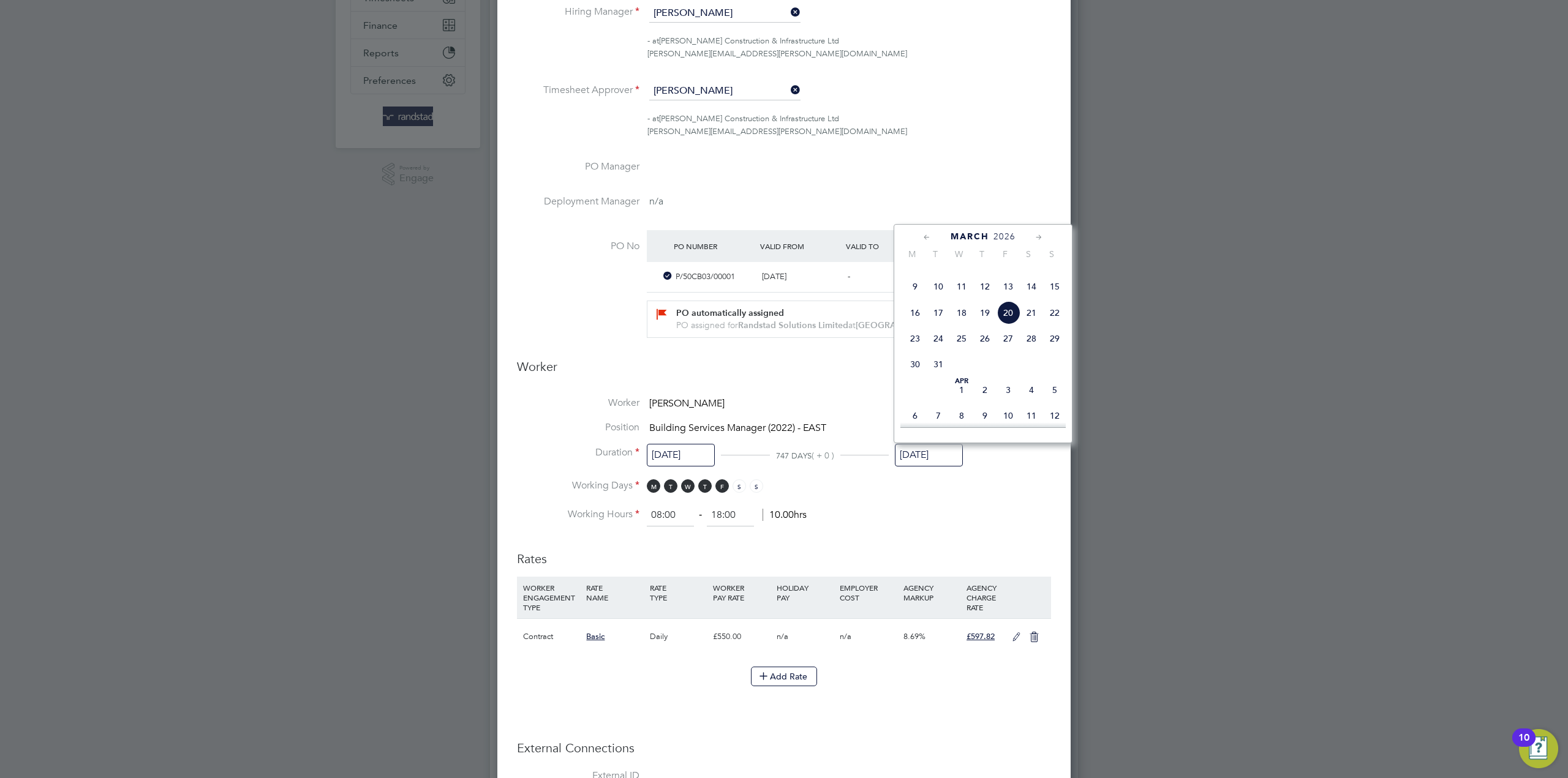
click at [1035, 237] on icon at bounding box center [1039, 237] width 12 height 13
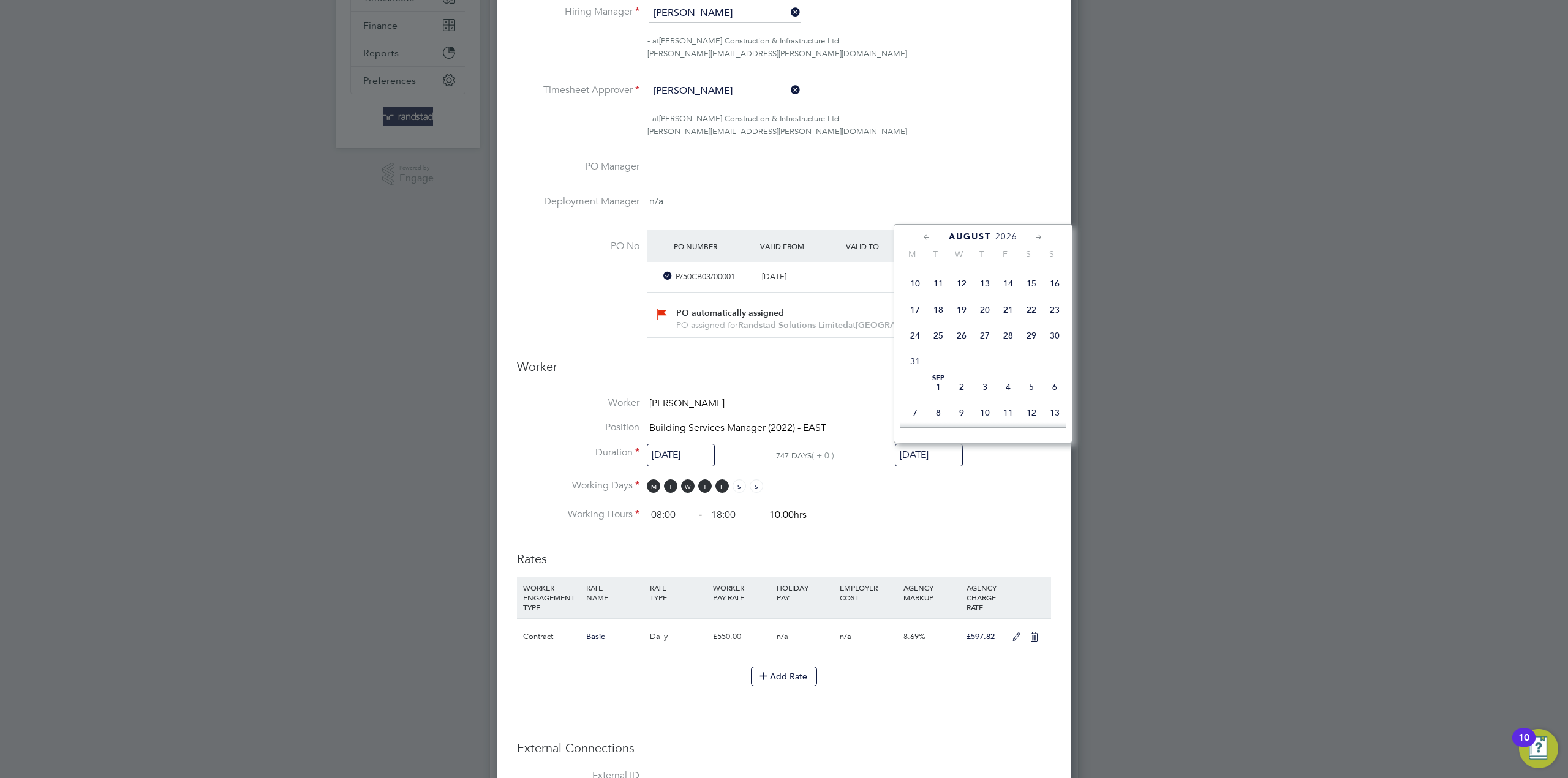
click at [1035, 237] on icon at bounding box center [1039, 237] width 12 height 13
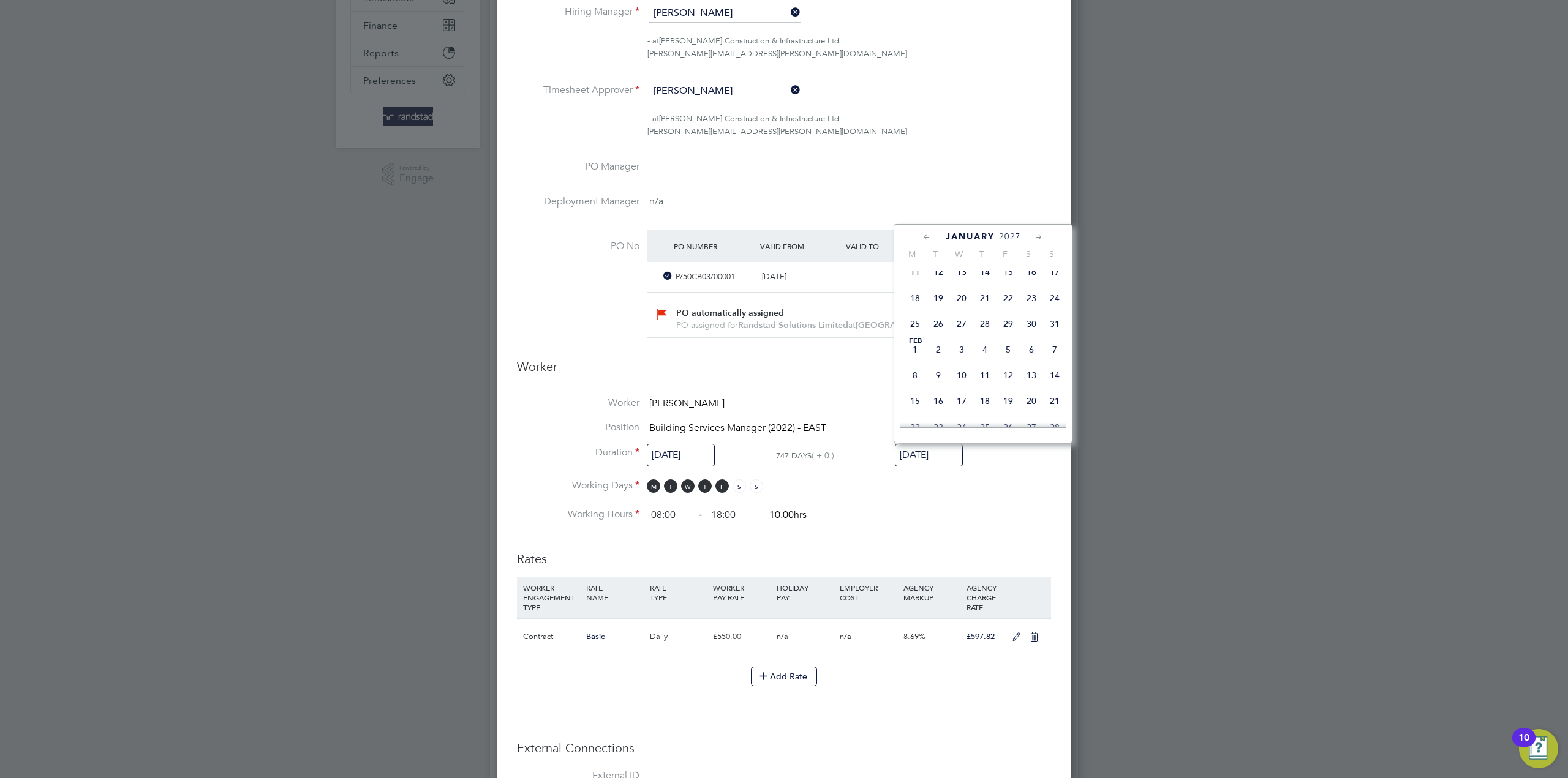
click at [1035, 237] on icon at bounding box center [1039, 237] width 12 height 13
click at [1010, 247] on span "12" at bounding box center [1008, 236] width 23 height 23
type input "[DATE]"
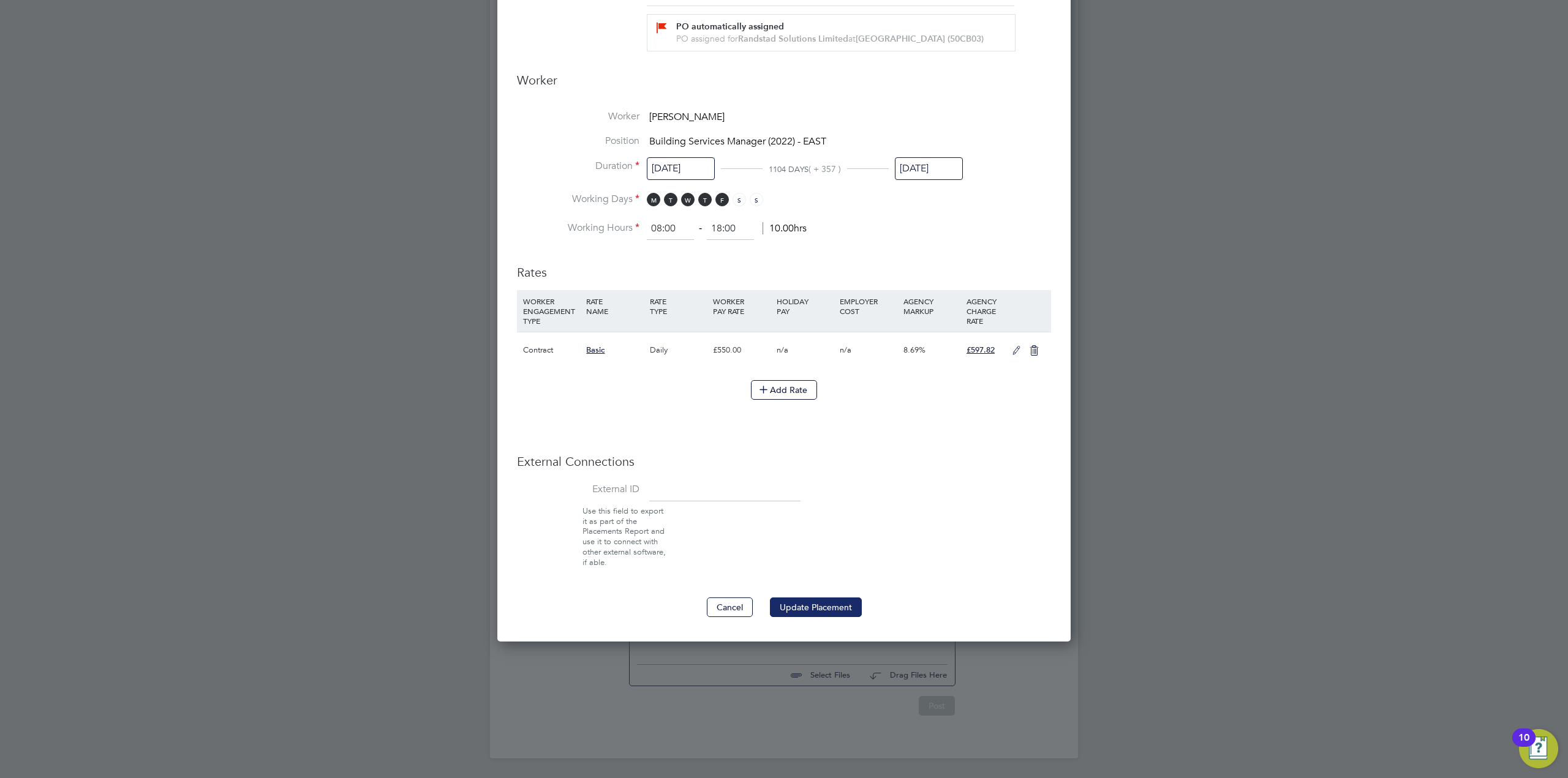
click at [835, 605] on button "Update Placement" at bounding box center [815, 607] width 92 height 19
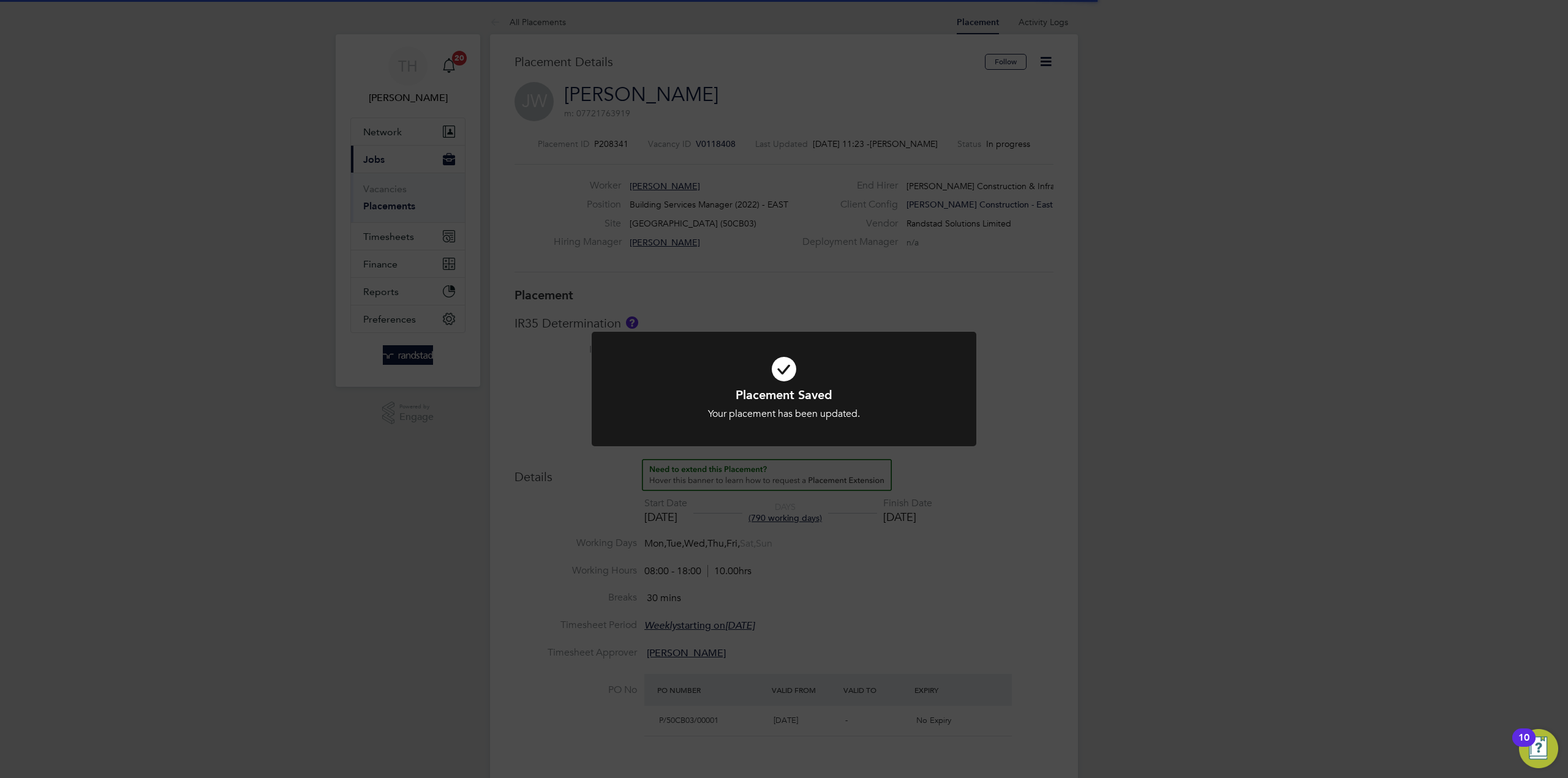
click at [907, 272] on div "Placement Saved Your placement has been updated. Cancel Okay" at bounding box center [784, 389] width 1568 height 778
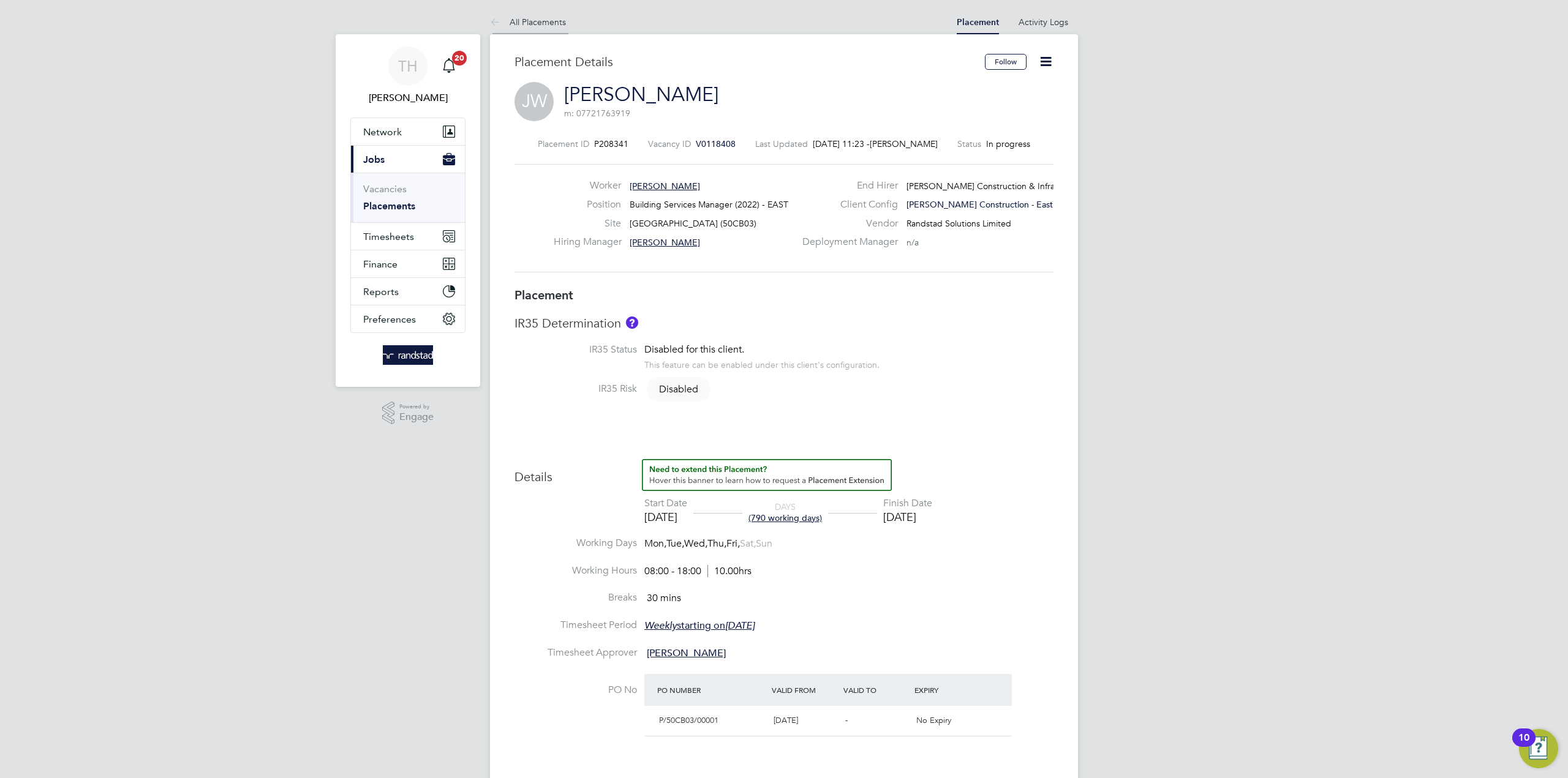
click at [546, 22] on link "All Placements" at bounding box center [528, 22] width 76 height 11
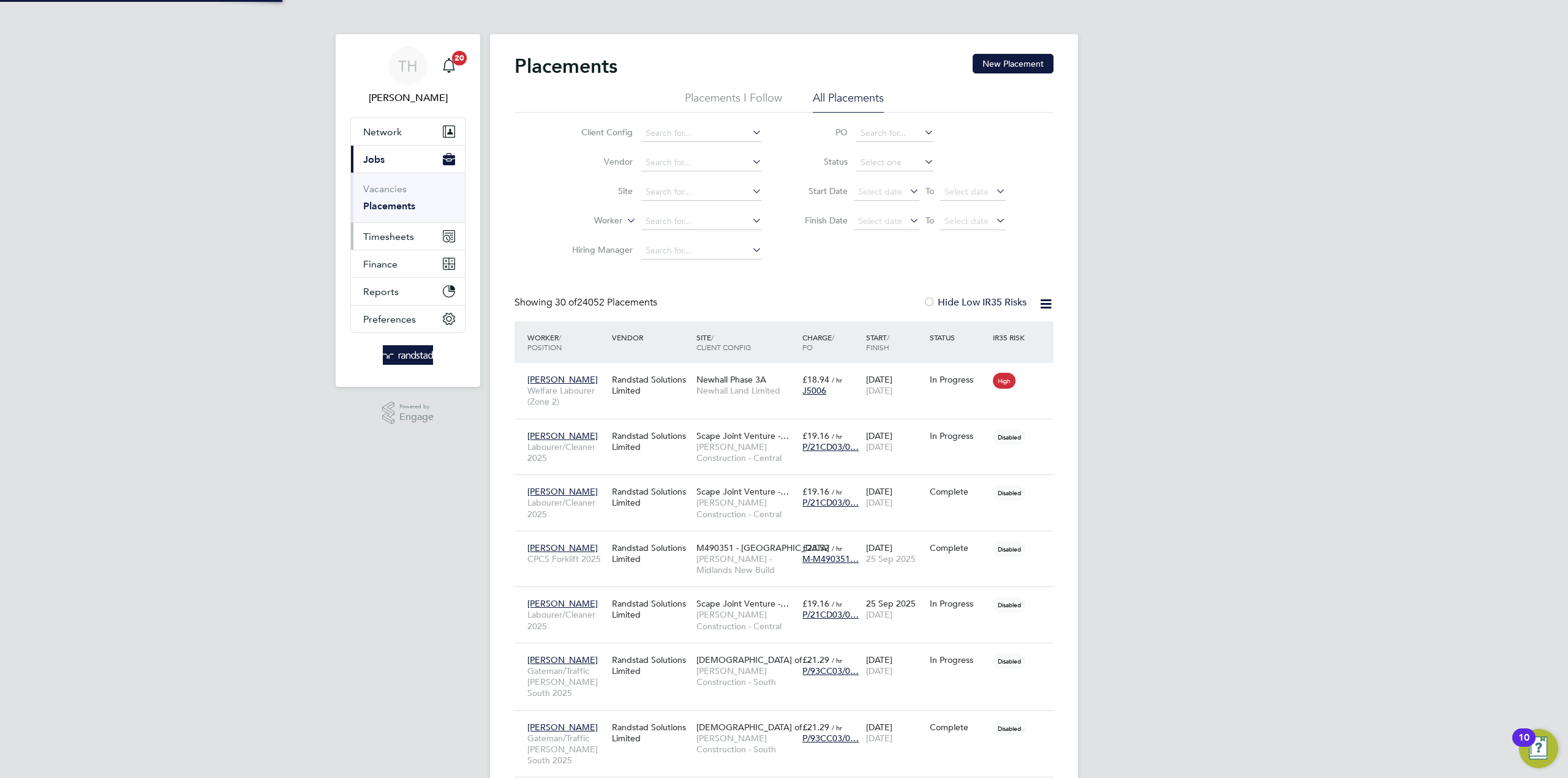
click at [395, 238] on span "Timesheets" at bounding box center [388, 236] width 51 height 12
click at [409, 210] on link "Timesheets" at bounding box center [388, 216] width 51 height 12
